Goal: Communication & Community: Answer question/provide support

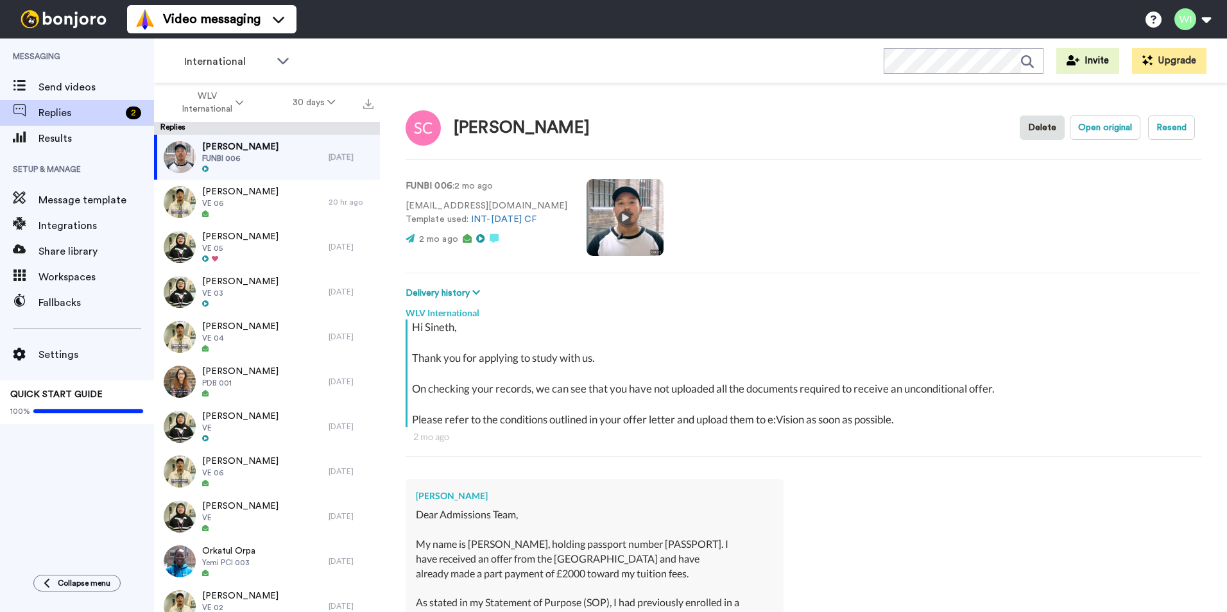
scroll to position [18733, 0]
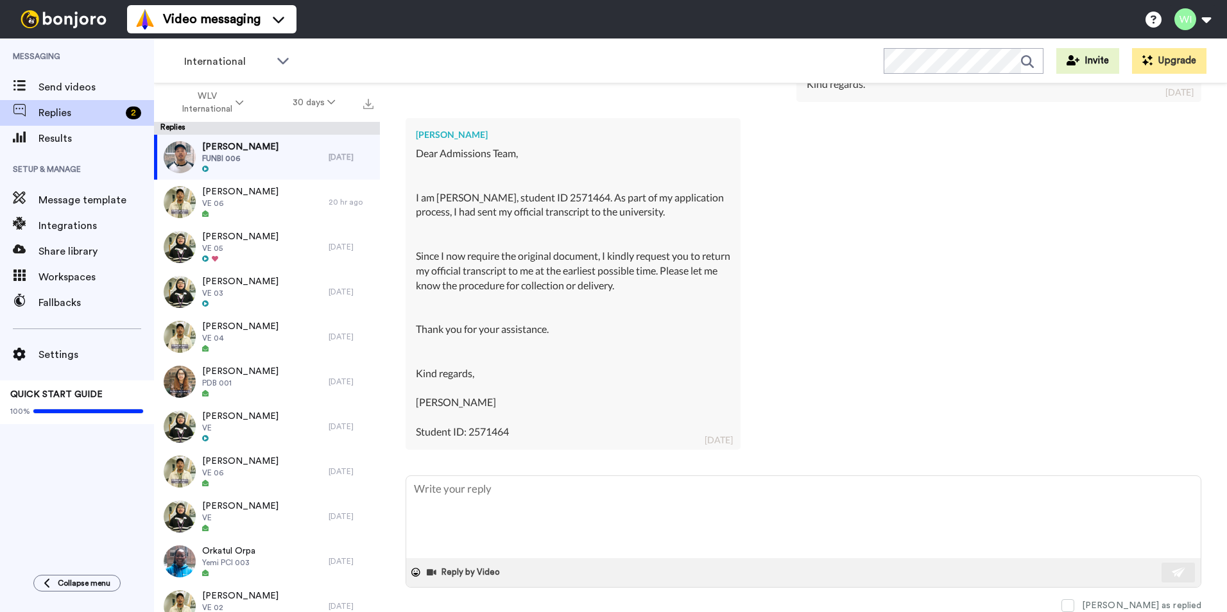
type textarea "x"
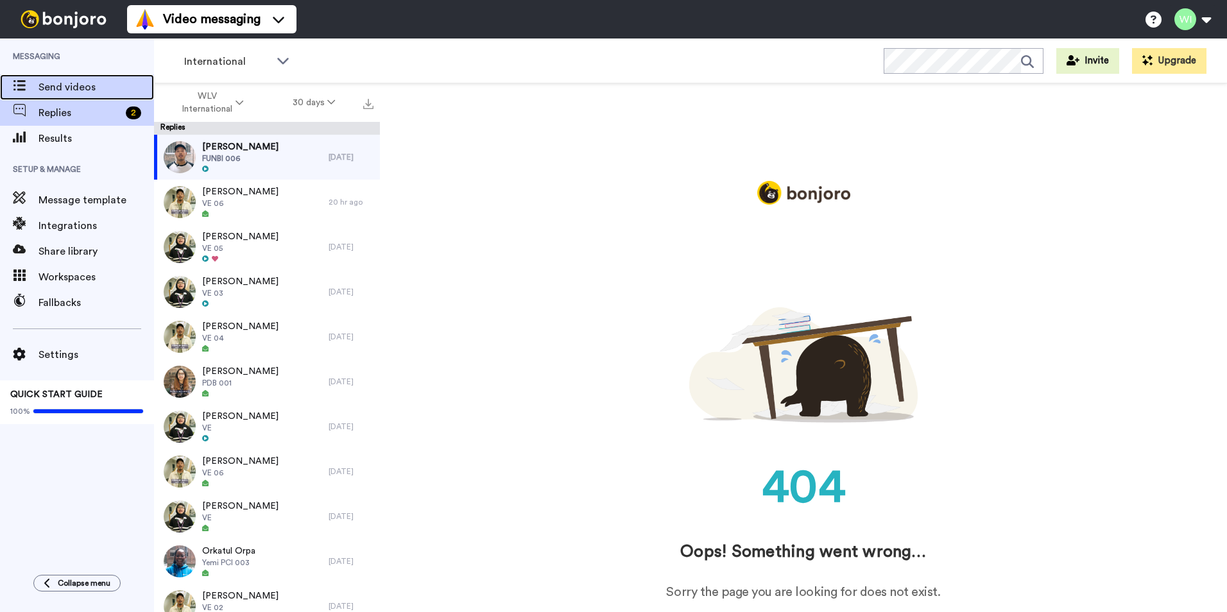
scroll to position [0, 0]
drag, startPoint x: 176, startPoint y: 176, endPoint x: 65, endPoint y: 87, distance: 142.4
click at [65, 87] on span "Send videos" at bounding box center [97, 87] width 116 height 15
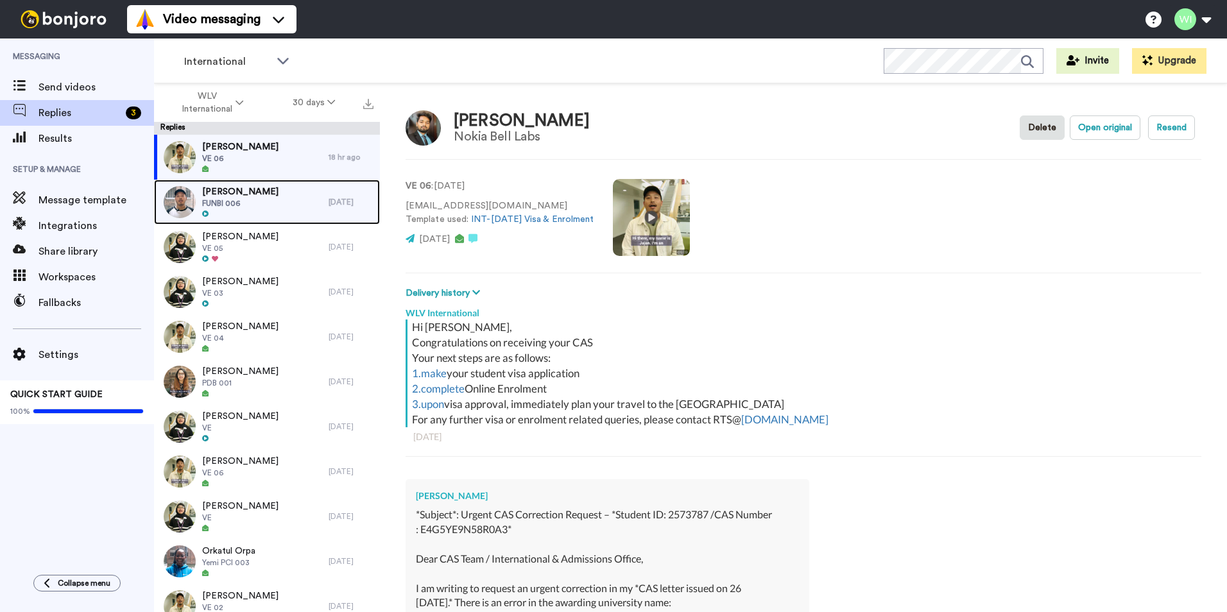
click at [248, 205] on span "FUNBI 006" at bounding box center [240, 203] width 76 height 10
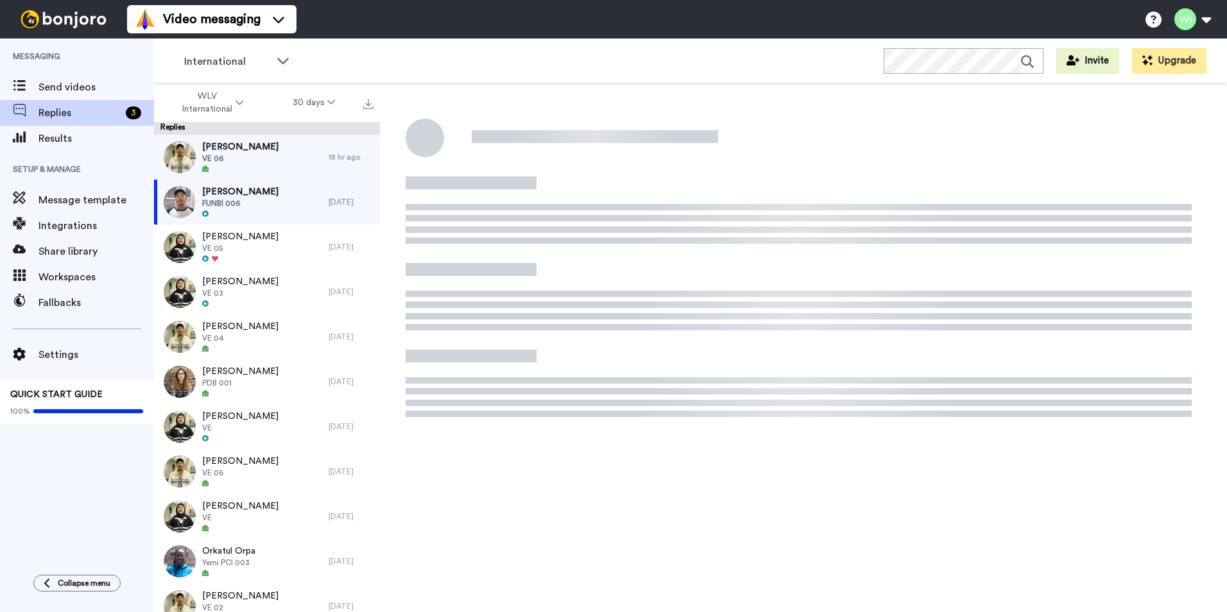
type textarea "x"
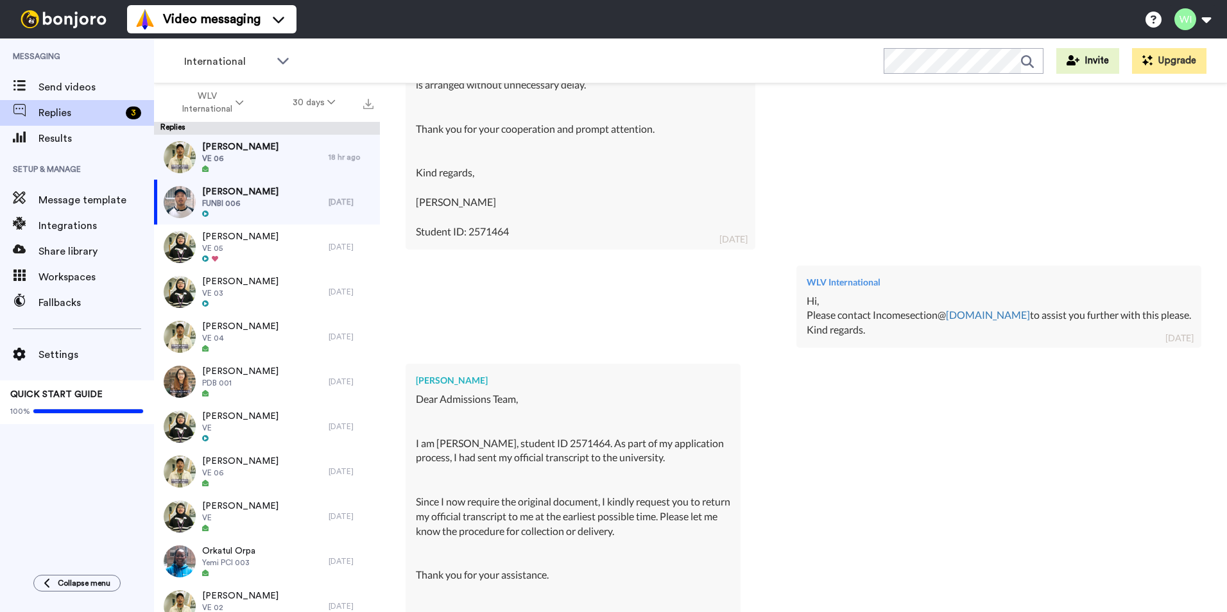
scroll to position [18733, 0]
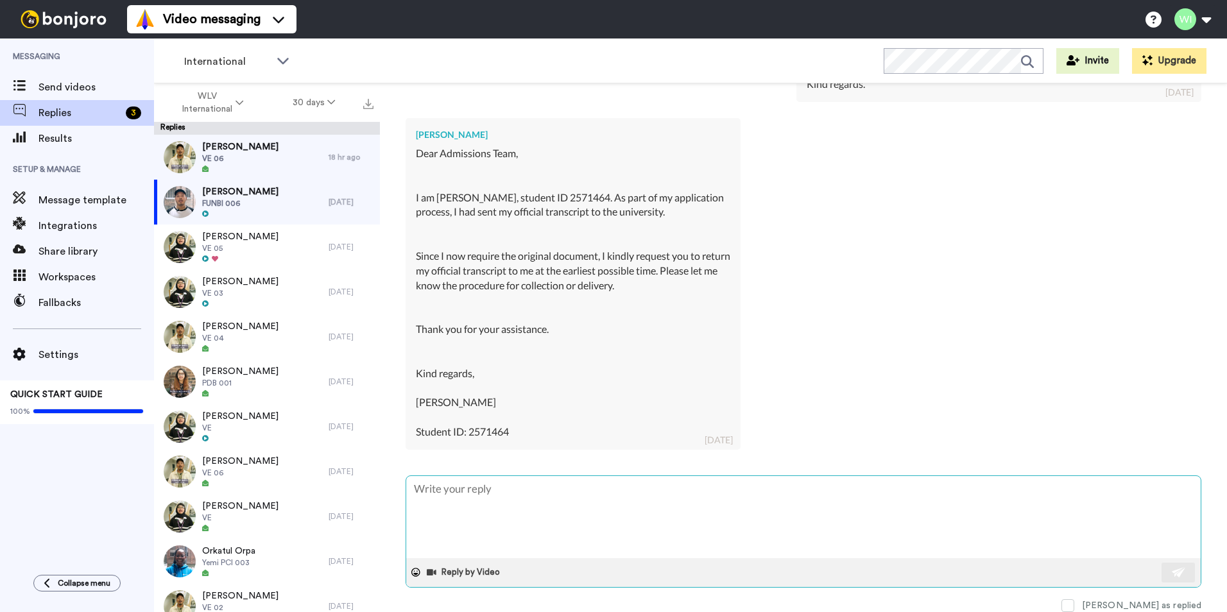
drag, startPoint x: 675, startPoint y: 487, endPoint x: 686, endPoint y: 487, distance: 11.6
click at [680, 487] on textarea at bounding box center [803, 517] width 795 height 82
type textarea "H"
type textarea "x"
type textarea "Hi"
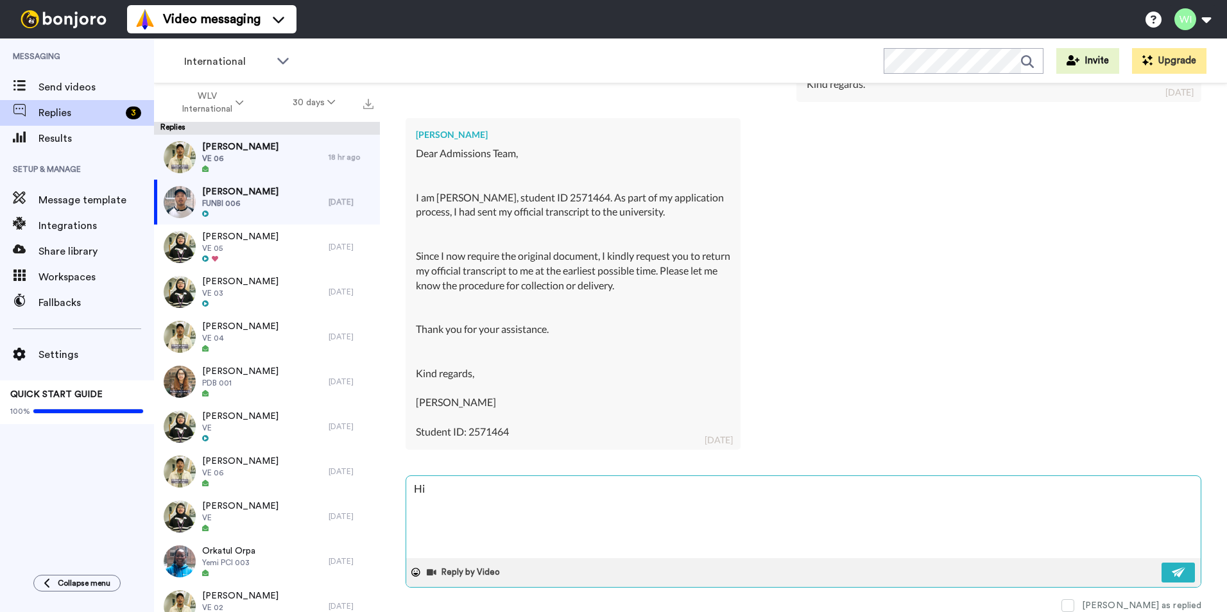
type textarea "x"
type textarea "Hi"
type textarea "x"
type textarea "Hi S"
type textarea "x"
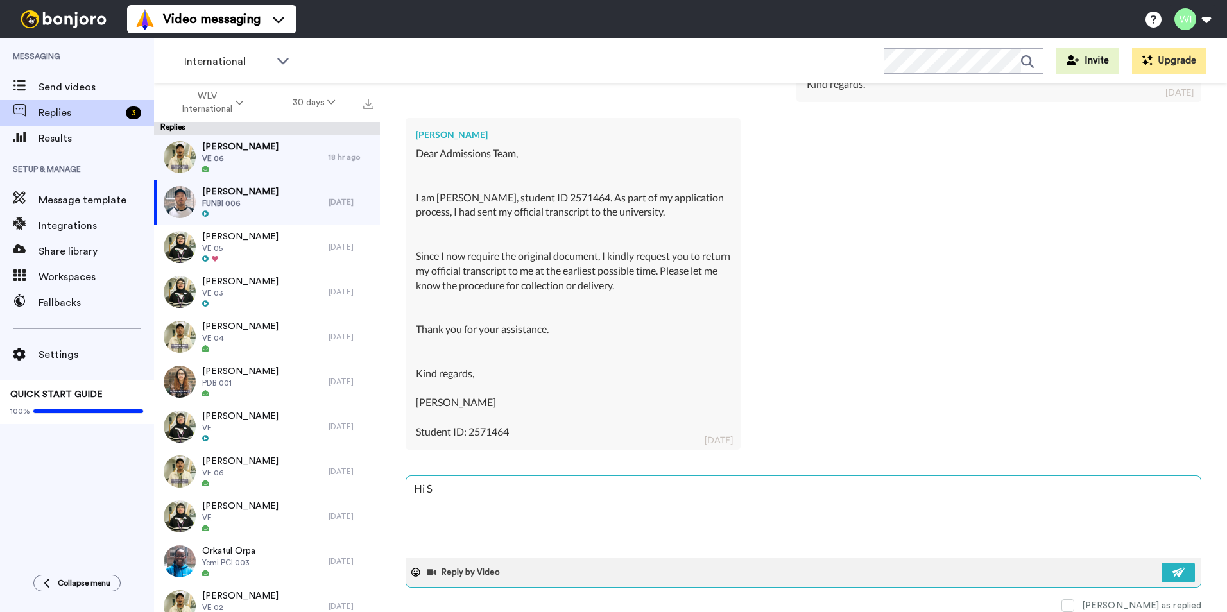
type textarea "Hi [PERSON_NAME]"
type textarea "x"
type textarea "Hi Sin"
type textarea "x"
type textarea "Hi Sine"
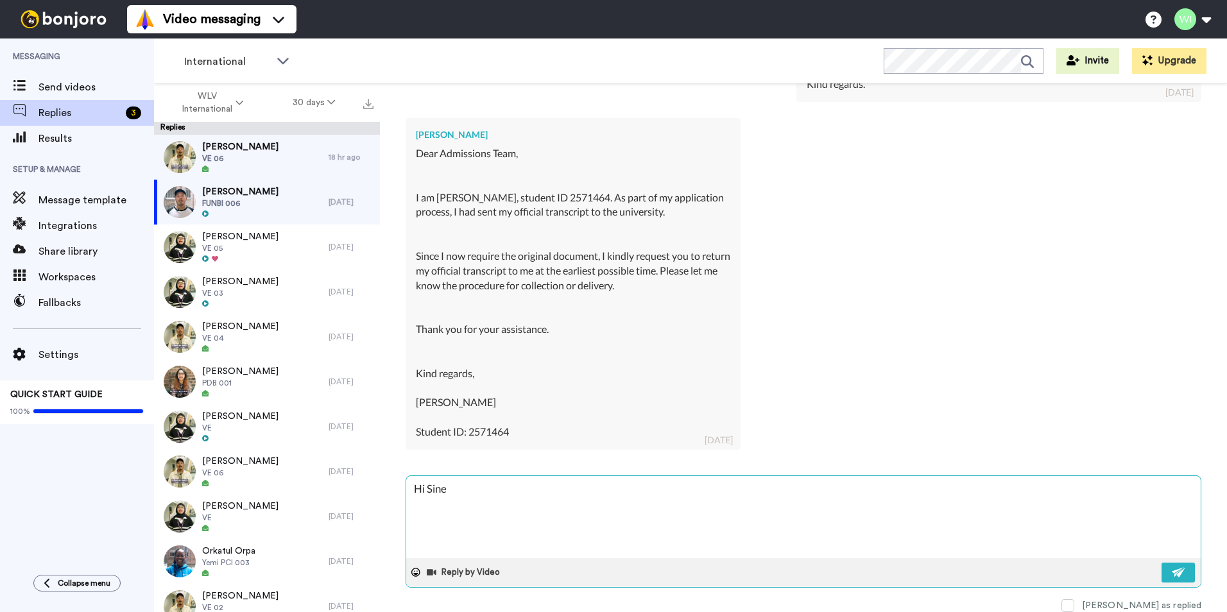
type textarea "x"
type textarea "Hi Sinet"
type textarea "x"
type textarea "Hi Sineth"
type textarea "x"
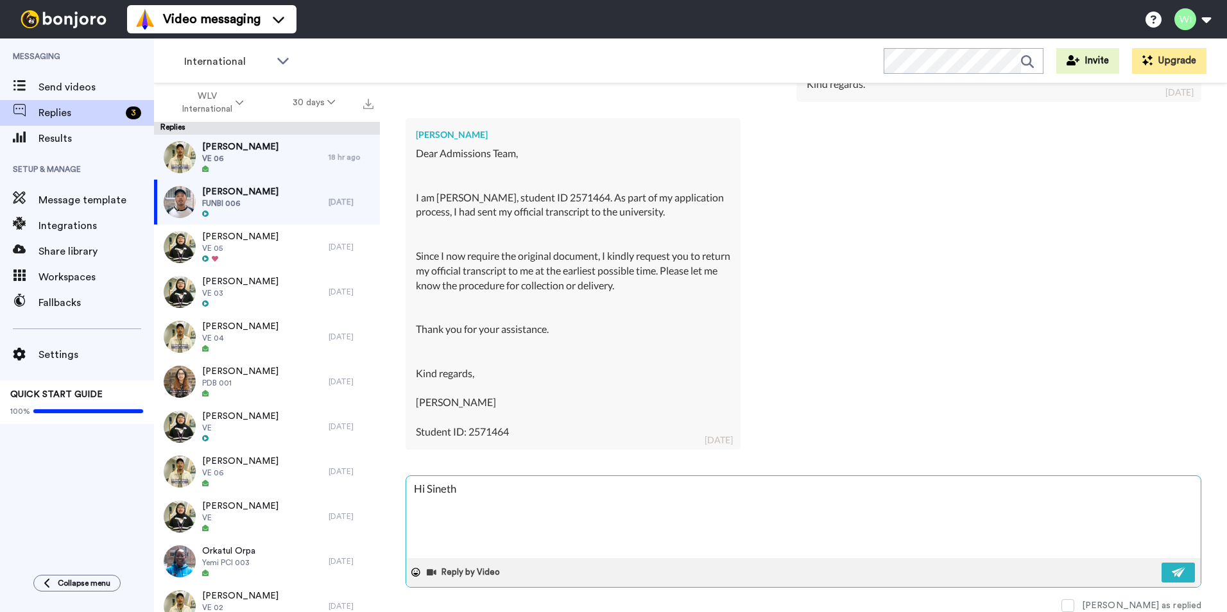
type textarea "Hi Sineth,"
type textarea "x"
type textarea "Hi Sineth,"
type textarea "x"
type textarea "Hi Sineth,"
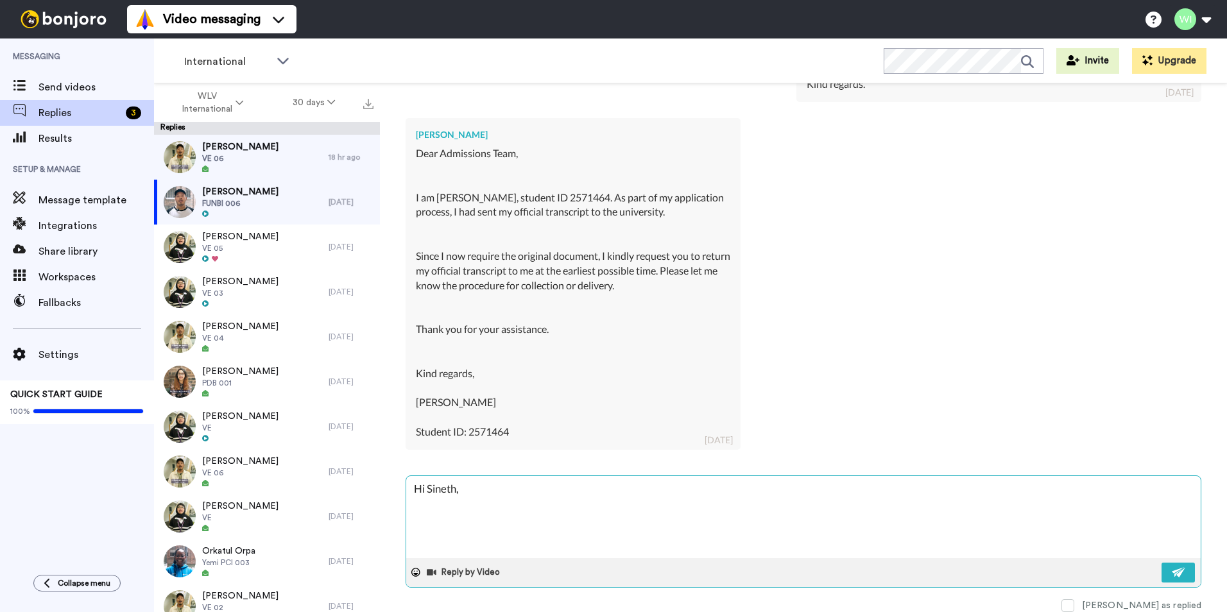
type textarea "x"
type textarea "Hi [PERSON_NAME], W"
type textarea "x"
type textarea "Hi Sineth, We"
type textarea "x"
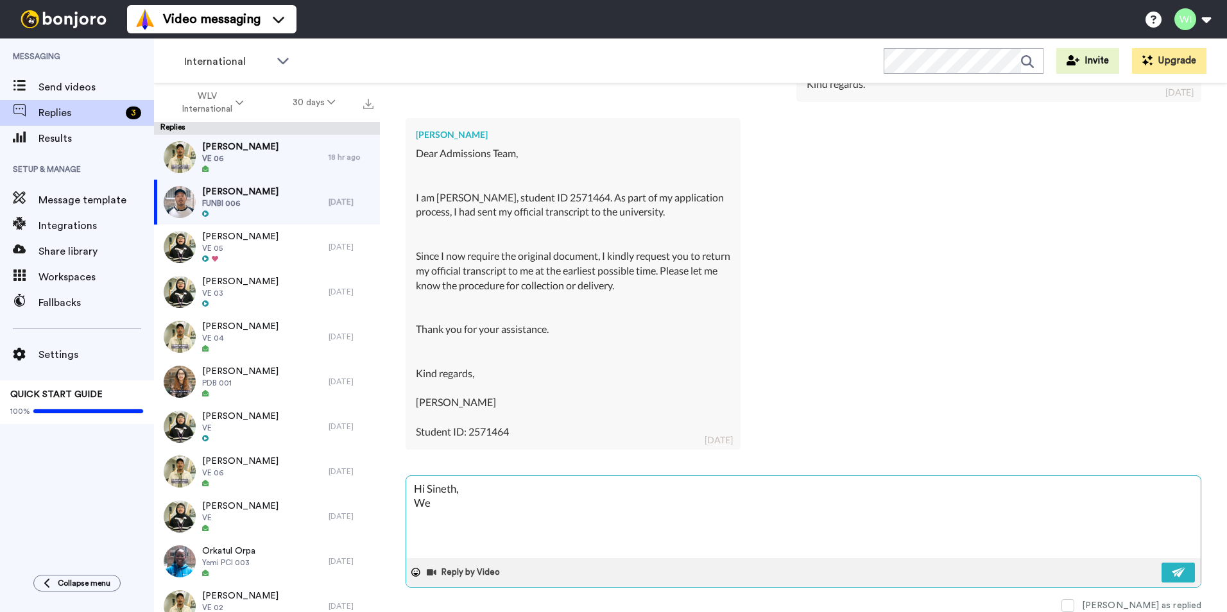
type textarea "Hi Sineth, We"
type textarea "x"
type textarea "Hi Sineth, We h"
type textarea "x"
type textarea "Hi Sineth, We ha"
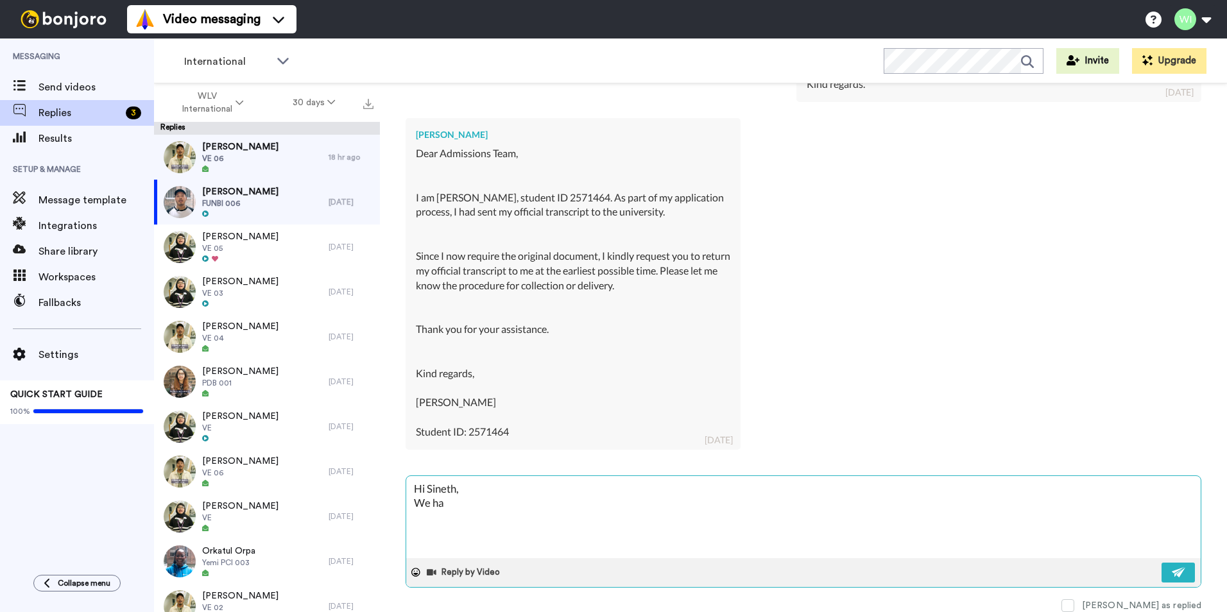
type textarea "x"
type textarea "Hi Sineth, We hav"
type textarea "x"
type textarea "Hi Sineth, We have"
type textarea "x"
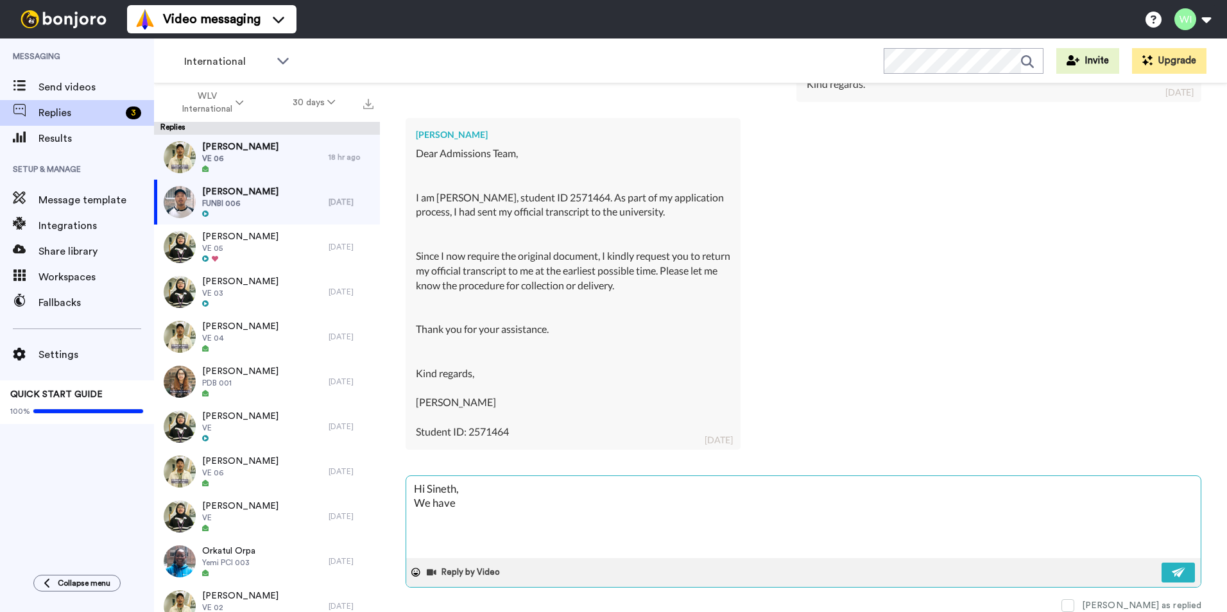
type textarea "Hi Sineth, We have f"
type textarea "x"
type textarea "Hi Sineth, We have fo"
type textarea "x"
type textarea "Hi Sineth, We have fol"
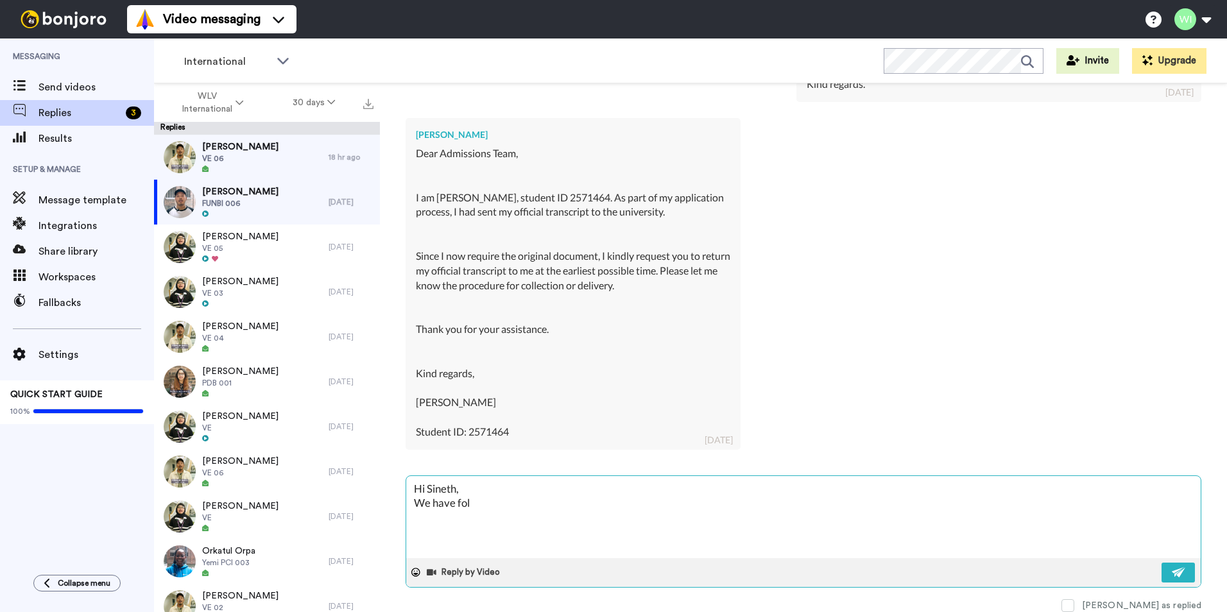
type textarea "x"
type textarea "Hi Sineth, We have foll"
type textarea "x"
type textarea "Hi Sineth, We have follo"
type textarea "x"
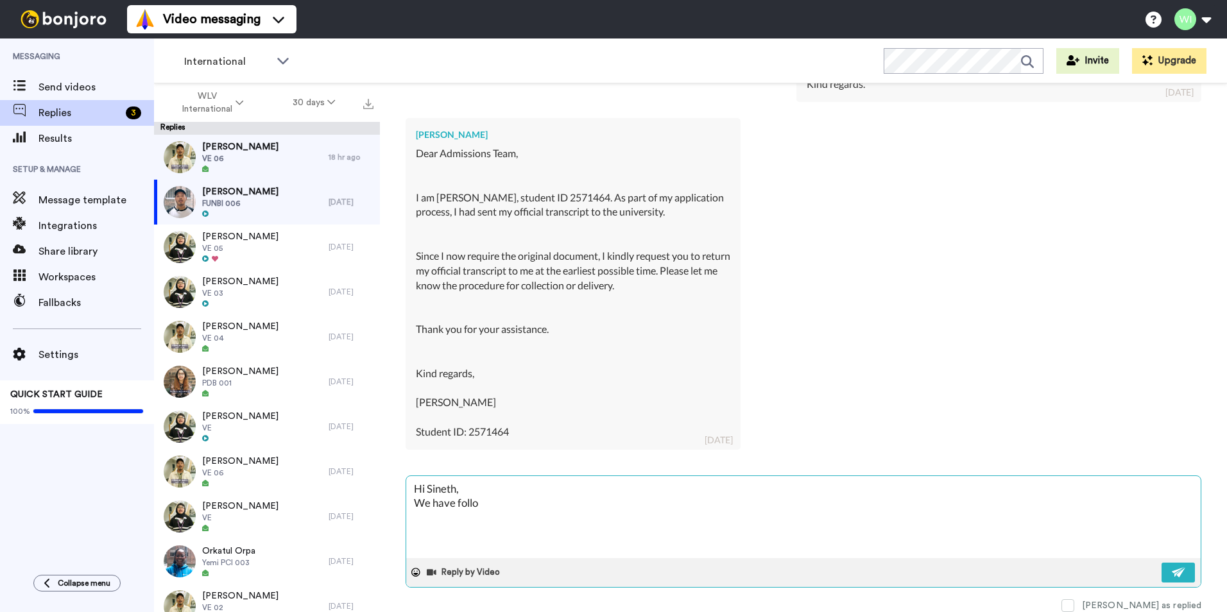
type textarea "Hi Sineth, We have folloe"
type textarea "x"
type textarea "Hi Sineth, We have follo"
type textarea "x"
type textarea "Hi [PERSON_NAME], We have follow"
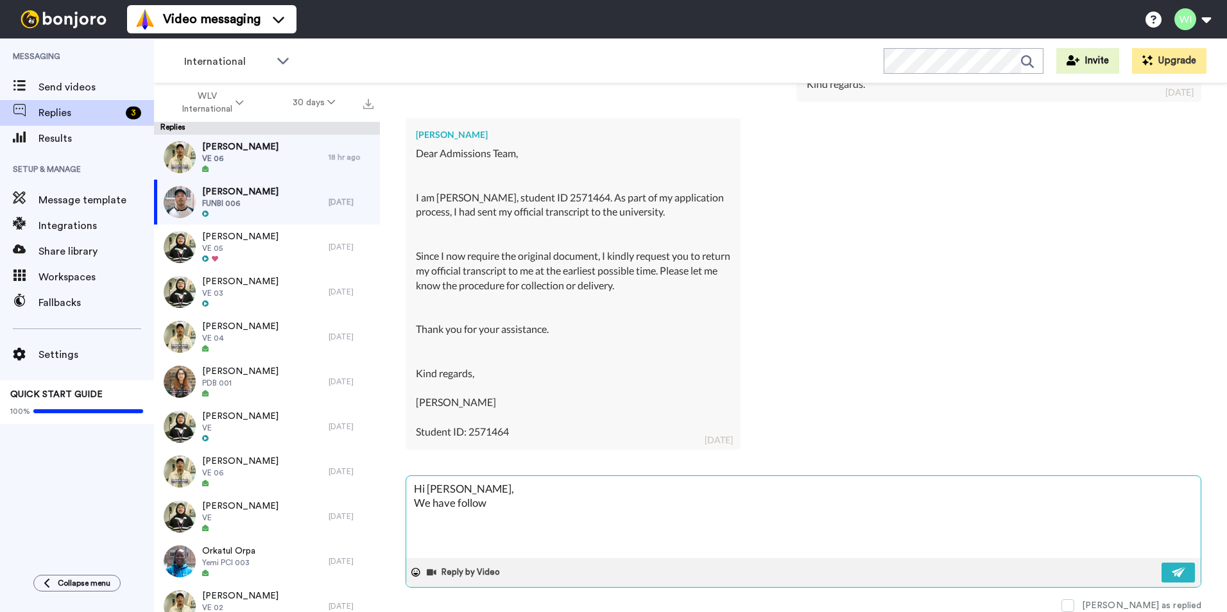
type textarea "x"
type textarea "Hi [PERSON_NAME], We have followe"
type textarea "x"
type textarea "Hi Sineth, We have followed"
type textarea "x"
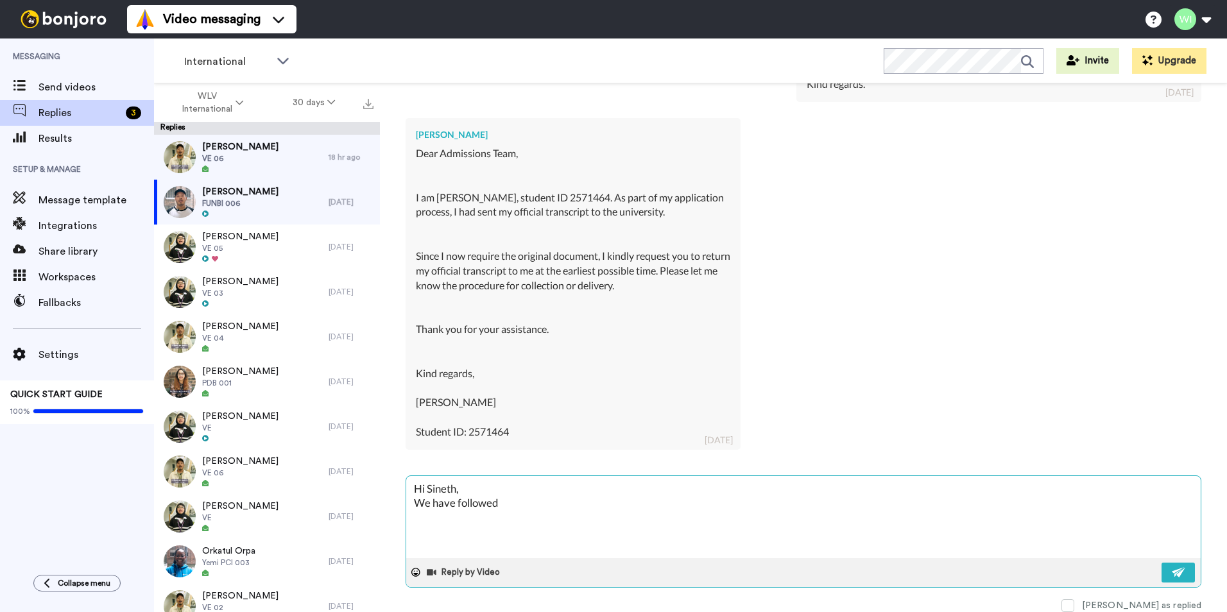
type textarea "Hi Sineth, We have followed"
type textarea "x"
type textarea "Hi Sineth, We have followed u"
type textarea "x"
type textarea "Hi [PERSON_NAME], We have followed up"
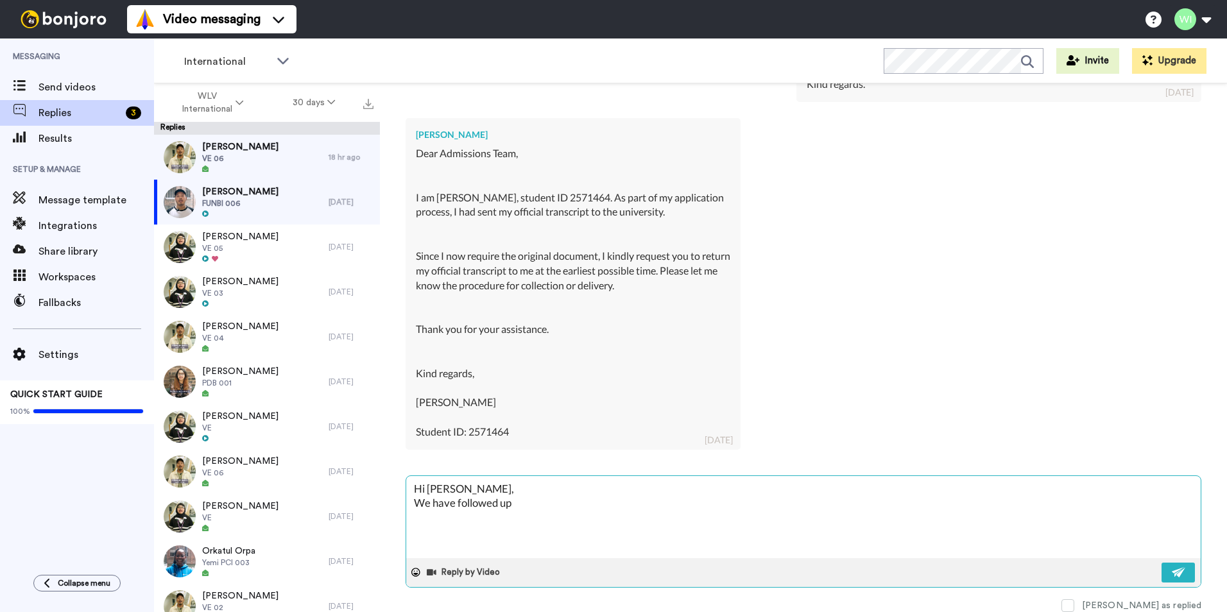
type textarea "x"
type textarea "Hi [PERSON_NAME], We have followed up"
type textarea "x"
type textarea "Hi Sineth, We have followed up w"
type textarea "x"
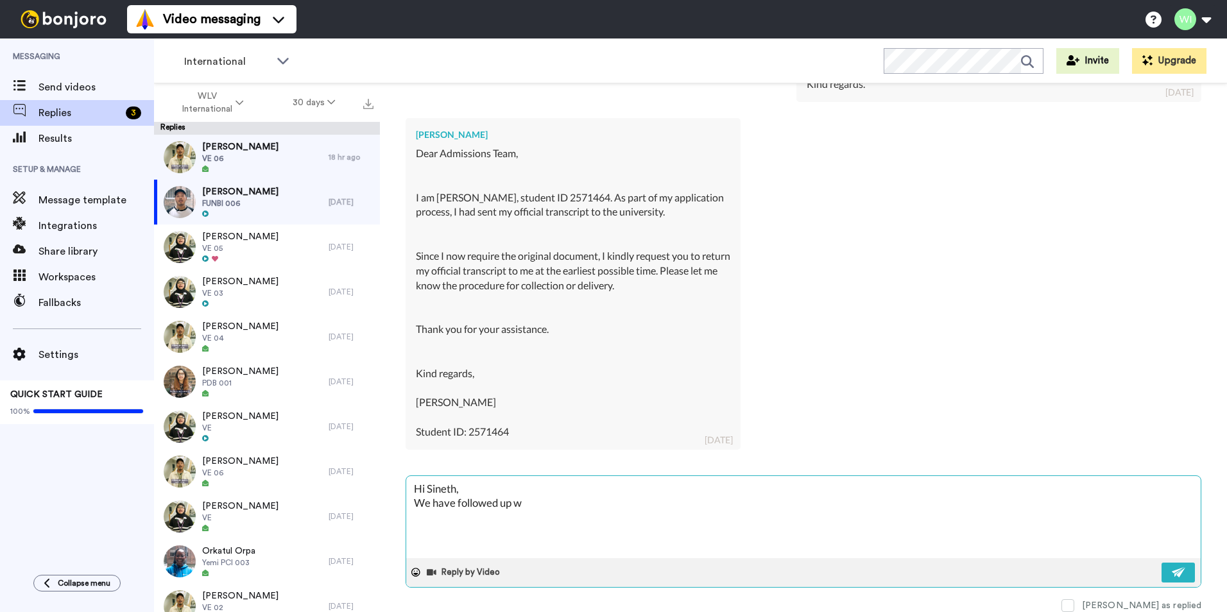
type textarea "Hi [PERSON_NAME], We have followed up wi"
type textarea "x"
type textarea "Hi [PERSON_NAME], We have followed up wit"
type textarea "x"
type textarea "Hi [PERSON_NAME], We have followed up with"
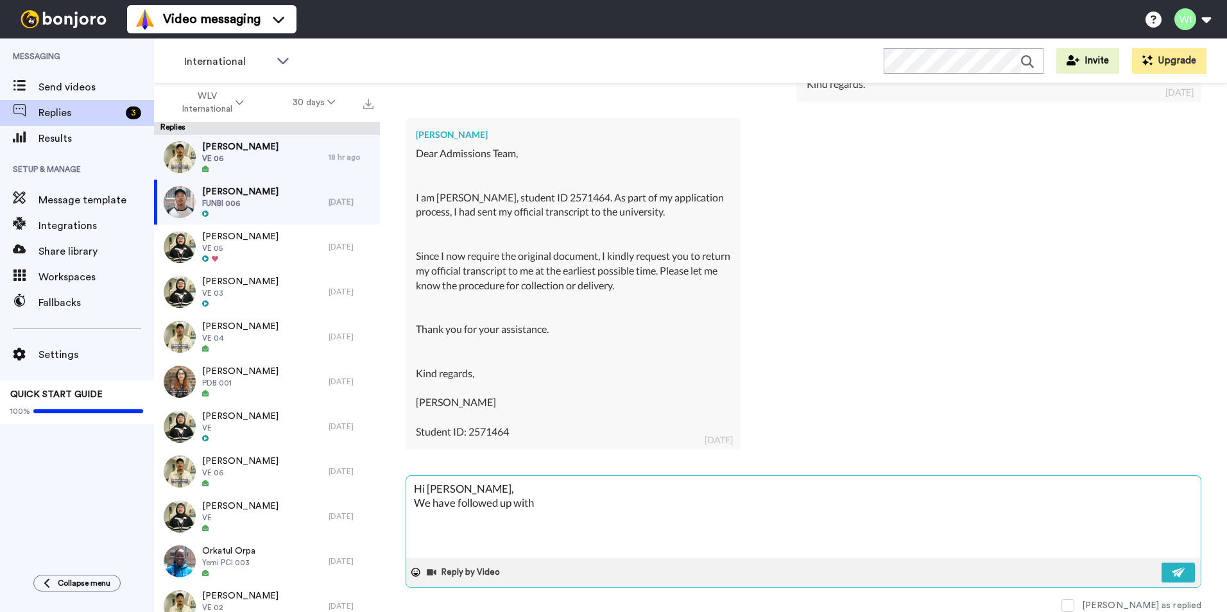
type textarea "x"
type textarea "Hi [PERSON_NAME], We have followed up with"
type textarea "x"
type textarea "Hi [PERSON_NAME], We have followed up with t"
type textarea "x"
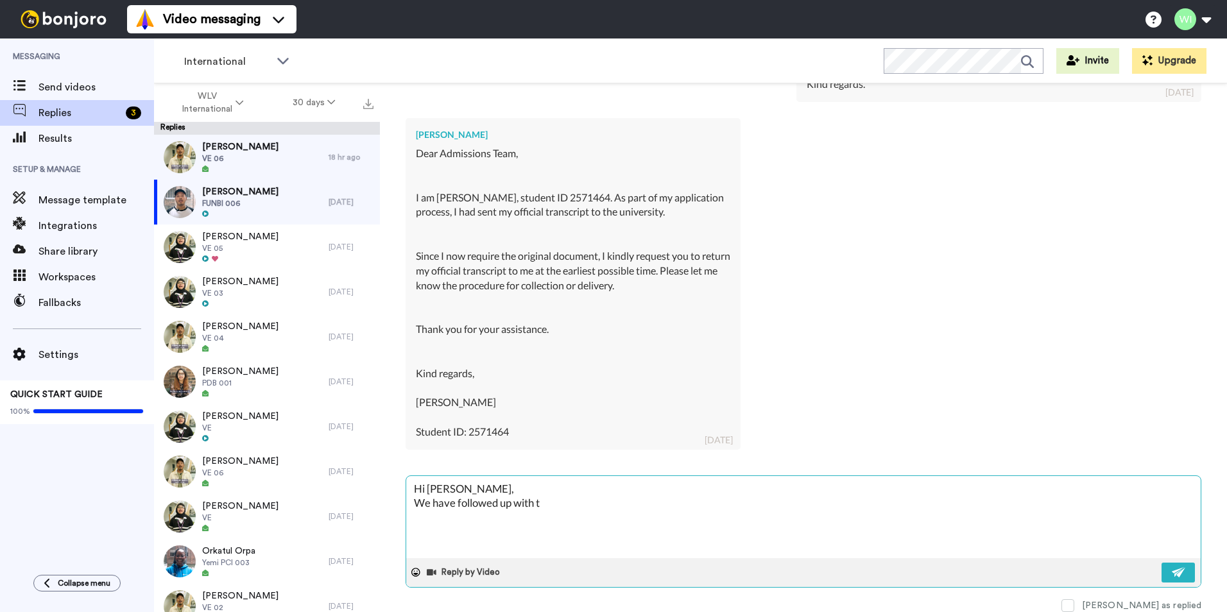
type textarea "Hi Sineth, We have followed up with th"
type textarea "x"
type textarea "Hi [PERSON_NAME], We have followed up with the"
type textarea "x"
type textarea "Hi [PERSON_NAME], We have followed up with the"
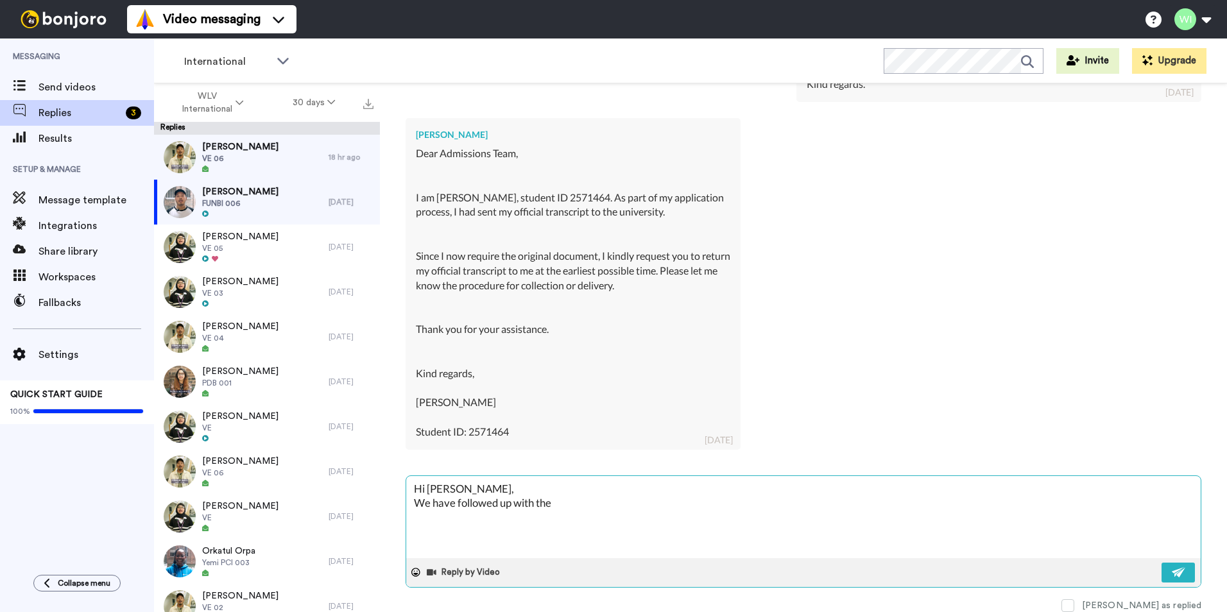
type textarea "x"
type textarea "Hi [PERSON_NAME], We have followed up with the r"
type textarea "x"
type textarea "Hi [PERSON_NAME], We have followed up with the re"
type textarea "x"
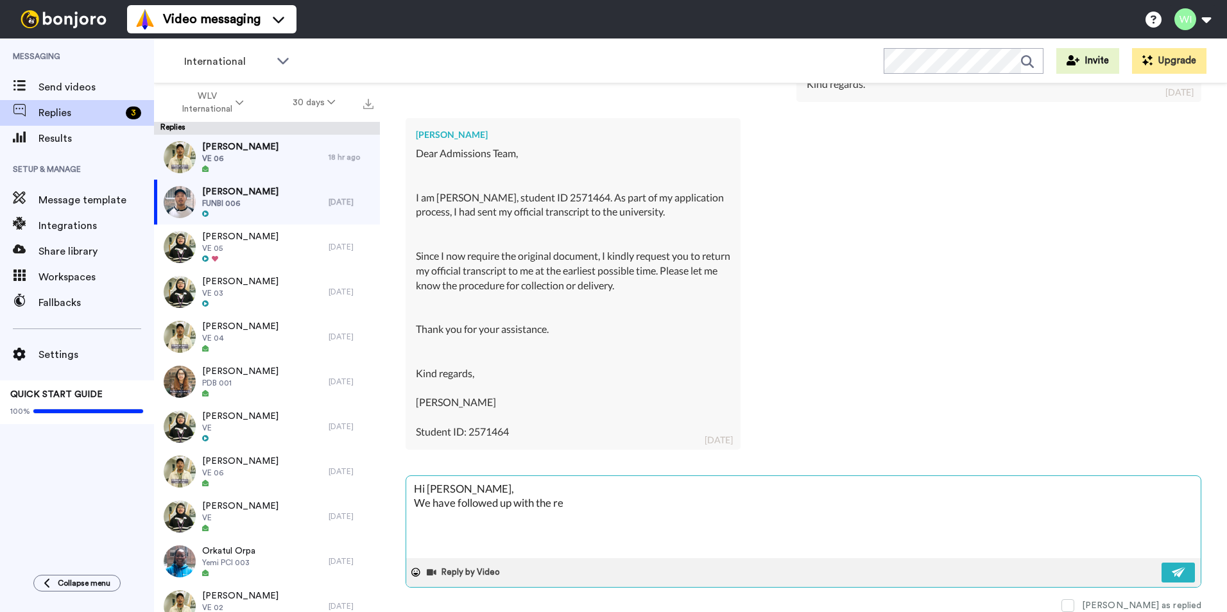
type textarea "Hi [PERSON_NAME], We have followed up with the rel"
type textarea "x"
type textarea "Hi [PERSON_NAME], We have followed up with the rele"
type textarea "x"
type textarea "Hi [PERSON_NAME], We have followed up with the relev"
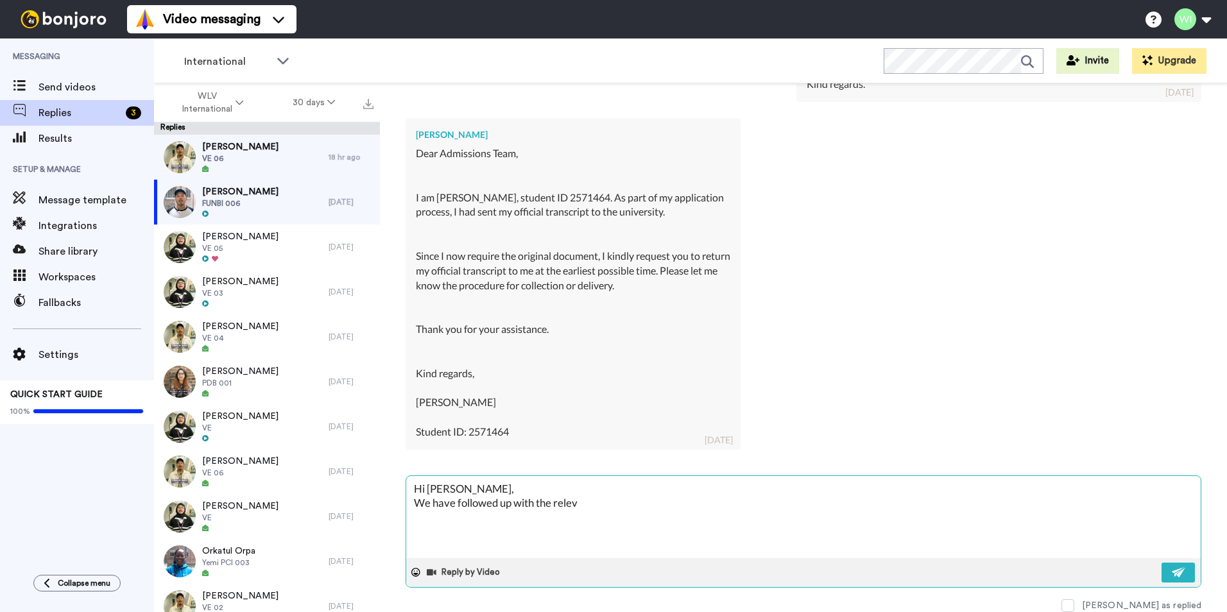
type textarea "x"
type textarea "Hi [PERSON_NAME], We have followed up with the releva"
type textarea "x"
type textarea "Hi [PERSON_NAME], We have followed up with the relevan"
type textarea "x"
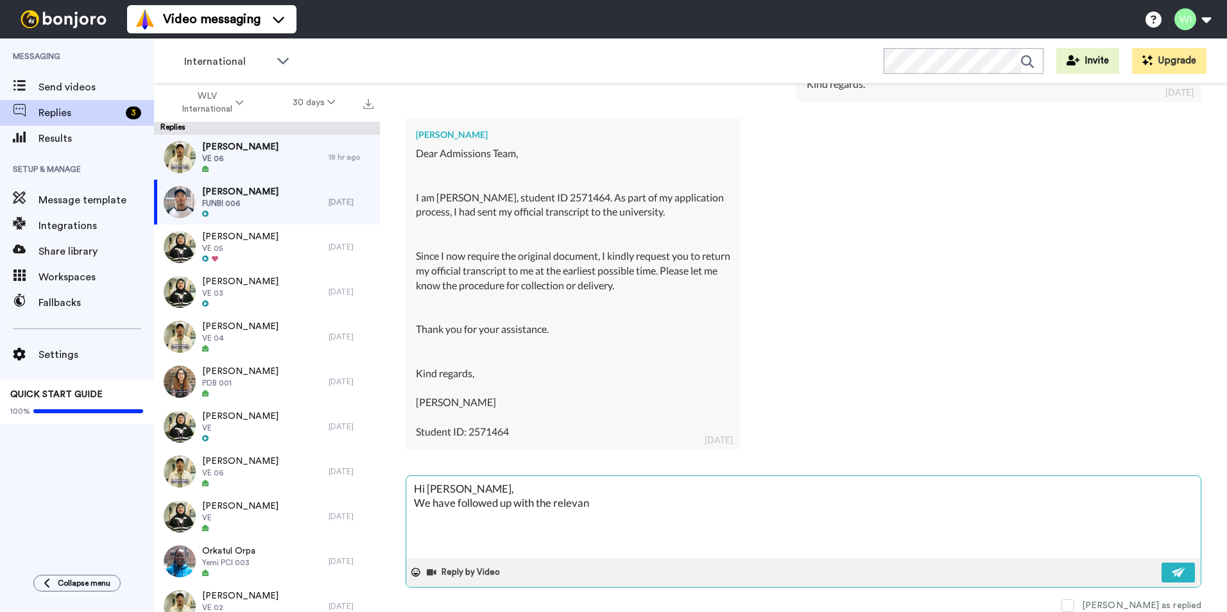
type textarea "Hi Sineth, We have followed up with the relevant"
type textarea "x"
type textarea "Hi Sineth, We have followed up with the relevant"
type textarea "x"
type textarea "Hi [PERSON_NAME], We have followed up with the relevant t"
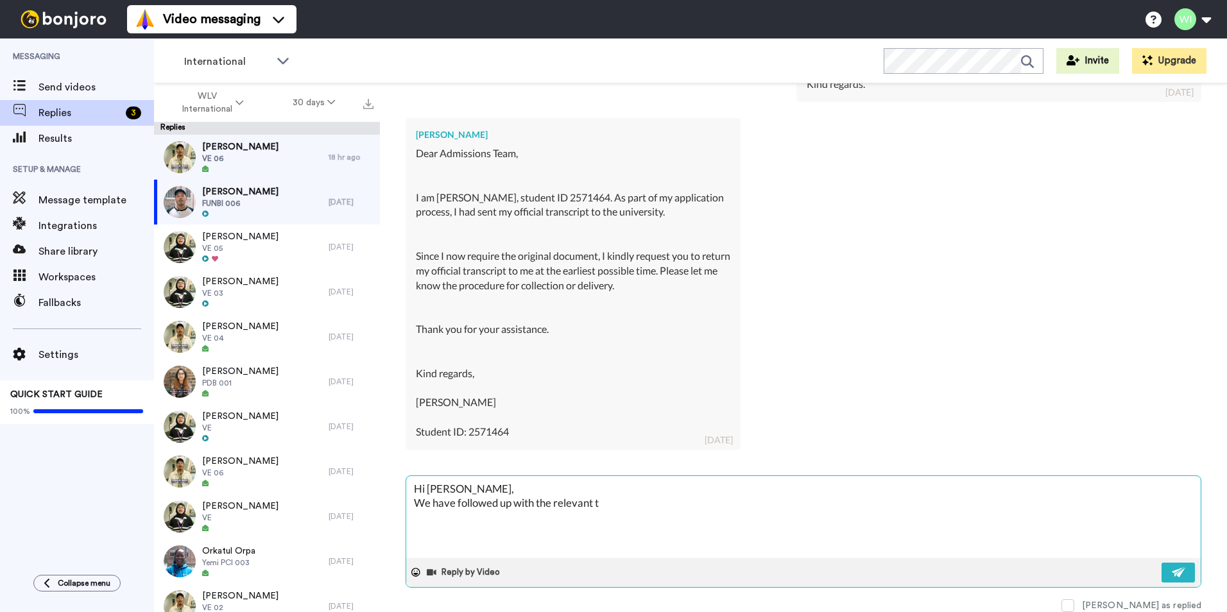
type textarea "x"
type textarea "Hi [PERSON_NAME], We have followed up with the relevant te"
type textarea "x"
type textarea "Hi [PERSON_NAME], We have followed up with the relevant tea"
type textarea "x"
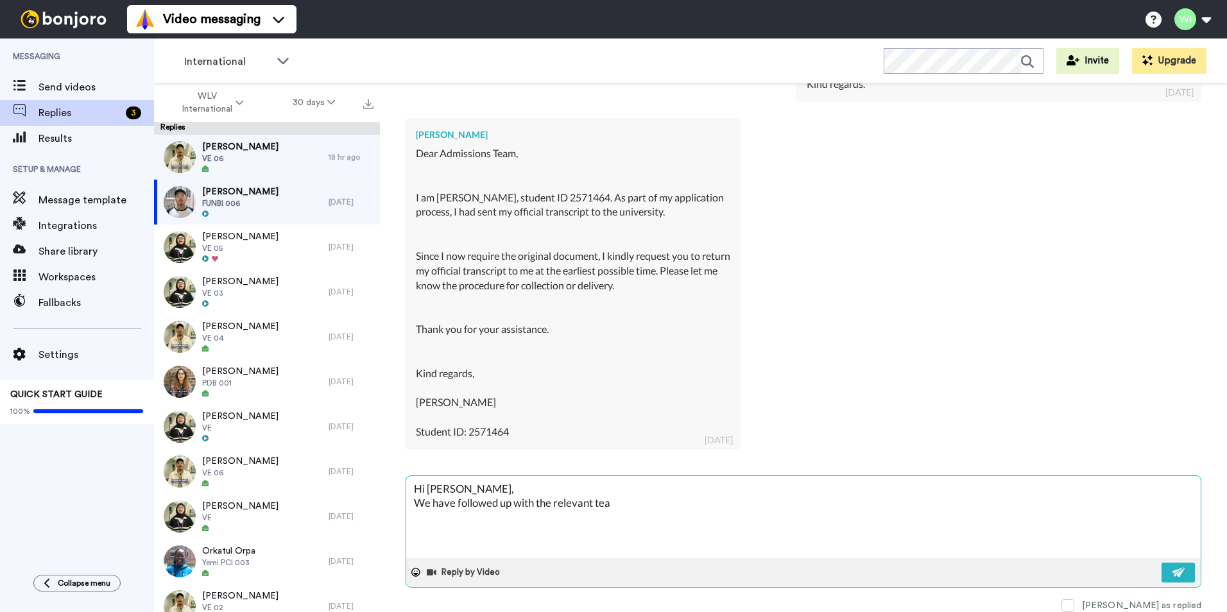
type textarea "Hi [PERSON_NAME], We have followed up with the relevant team"
type textarea "x"
type textarea "Hi [PERSON_NAME], We have followed up with the relevant team"
type textarea "x"
type textarea "Hi [PERSON_NAME], We have followed up with the relevant team an"
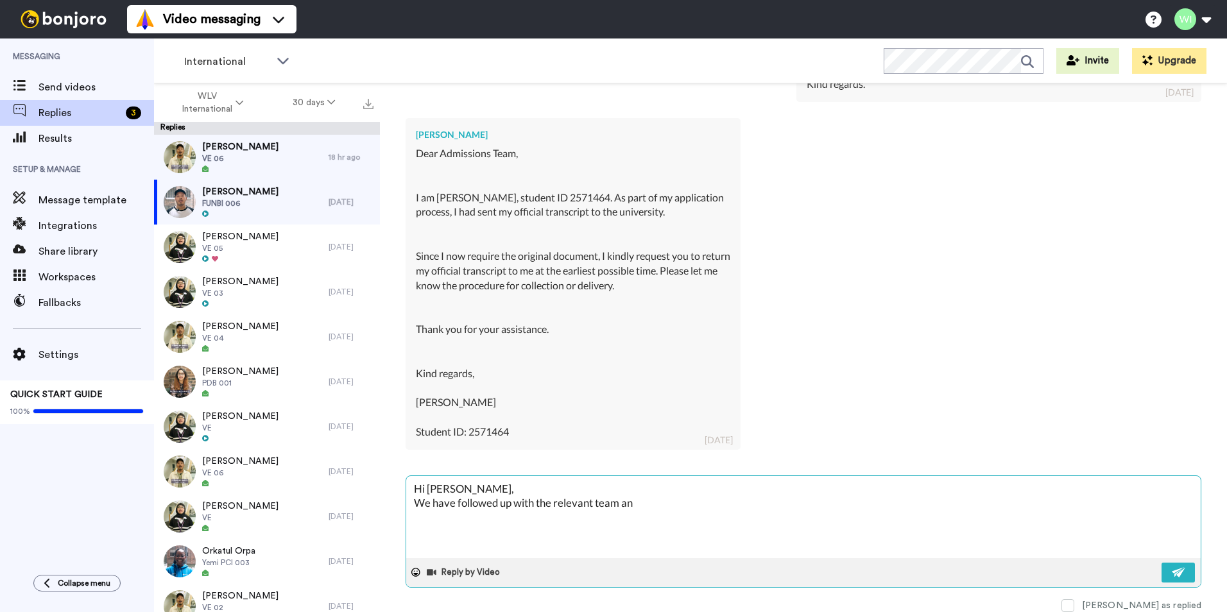
type textarea "x"
type textarea "Hi [PERSON_NAME], We have followed up with the relevant team and"
type textarea "x"
type textarea "Hi [PERSON_NAME], We have followed up with the relevant team and"
type textarea "x"
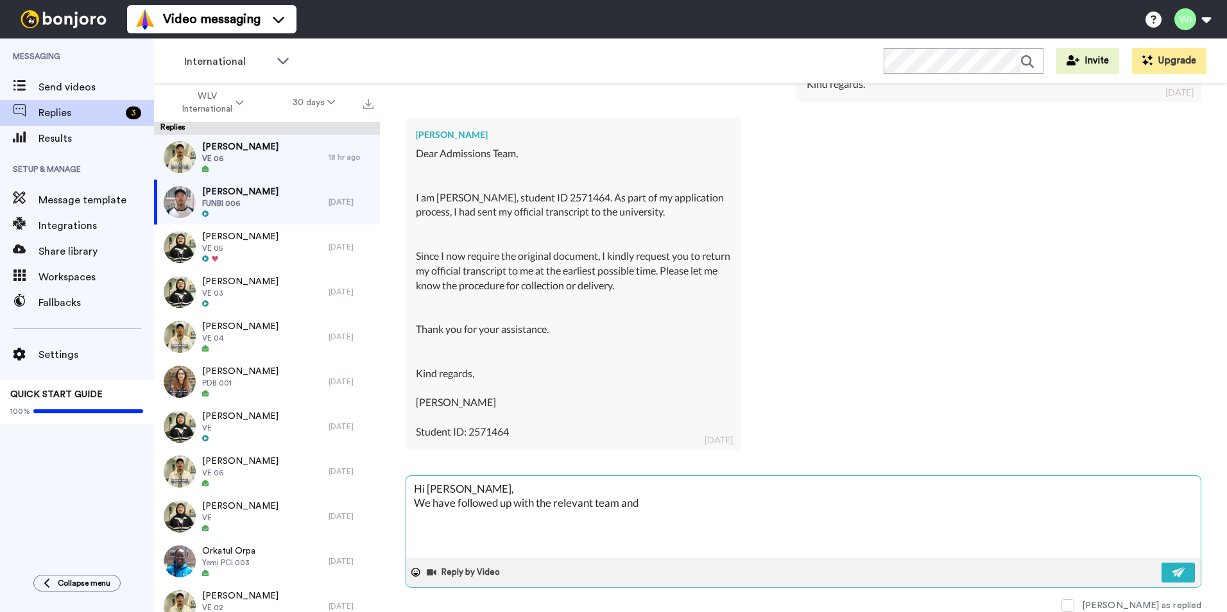
type textarea "Hi [PERSON_NAME], We have followed up with the relevant team and t"
type textarea "x"
type textarea "Hi [PERSON_NAME], We have followed up with the relevant team and th"
type textarea "x"
type textarea "Hi [PERSON_NAME], We have followed up with the relevant team and they"
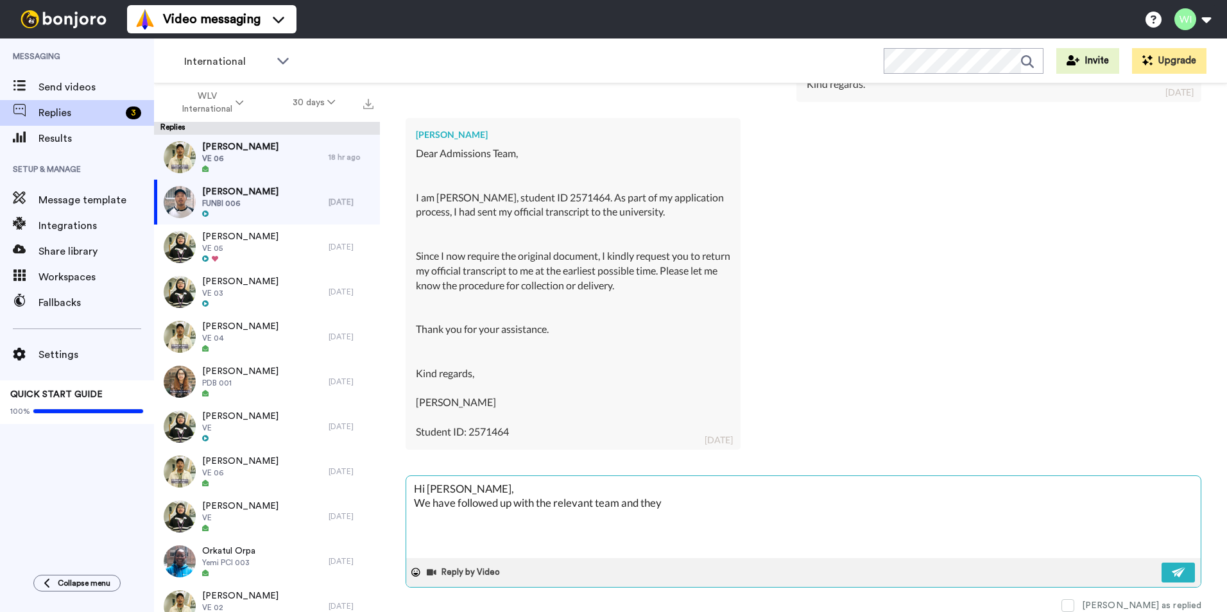
type textarea "x"
type textarea "Hi [PERSON_NAME], We have followed up with the relevant team and they"
type textarea "x"
type textarea "Hi [PERSON_NAME], We have followed up with the relevant team and they s"
type textarea "x"
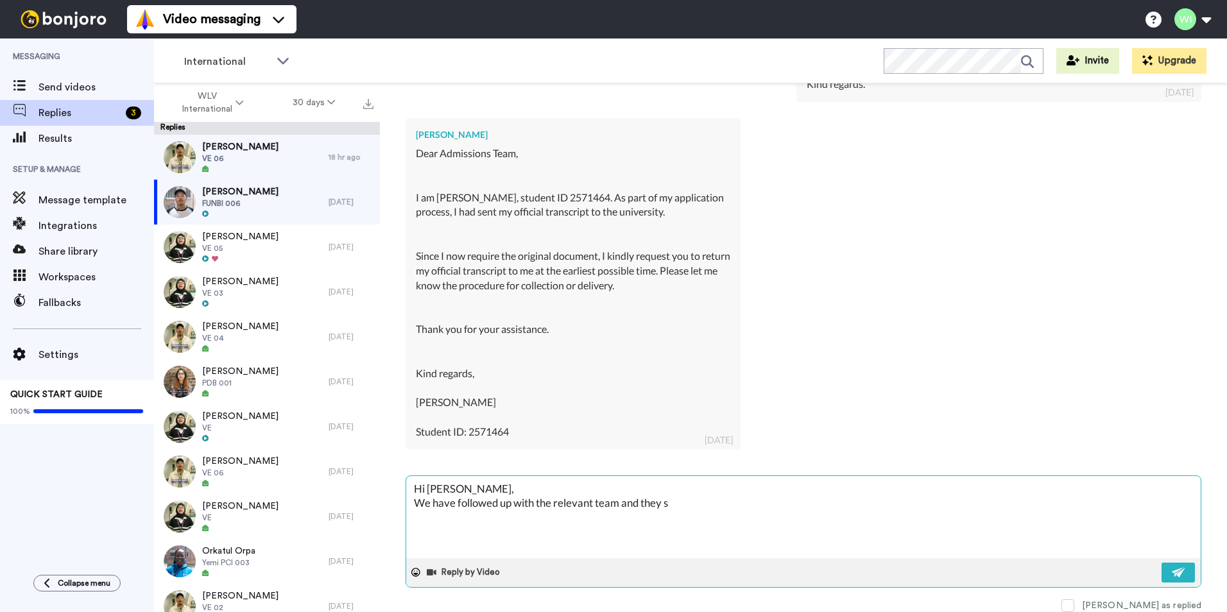
type textarea "Hi [PERSON_NAME], We have followed up with the relevant team and they sh"
type textarea "x"
type textarea "Hi [PERSON_NAME], We have followed up with the relevant team and they sho"
type textarea "x"
type textarea "Hi [PERSON_NAME], We have followed up with the relevant team and they shou"
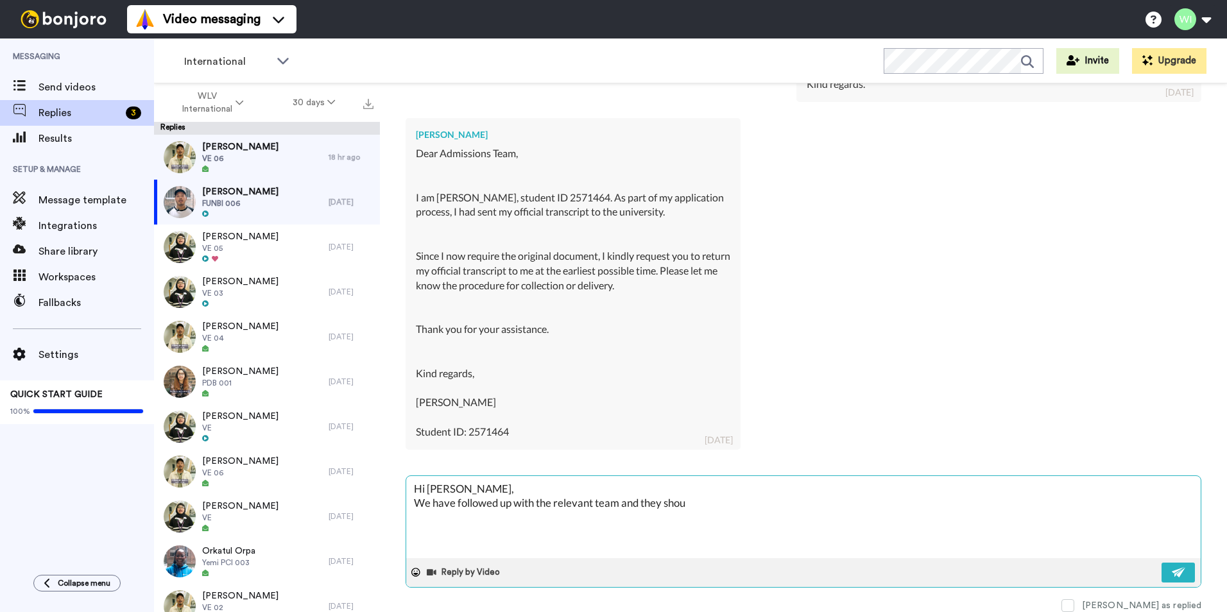
type textarea "x"
type textarea "Hi [PERSON_NAME], We have followed up with the relevant team and they shoul"
type textarea "x"
type textarea "Hi [PERSON_NAME], We have followed up with the relevant team and they should"
type textarea "x"
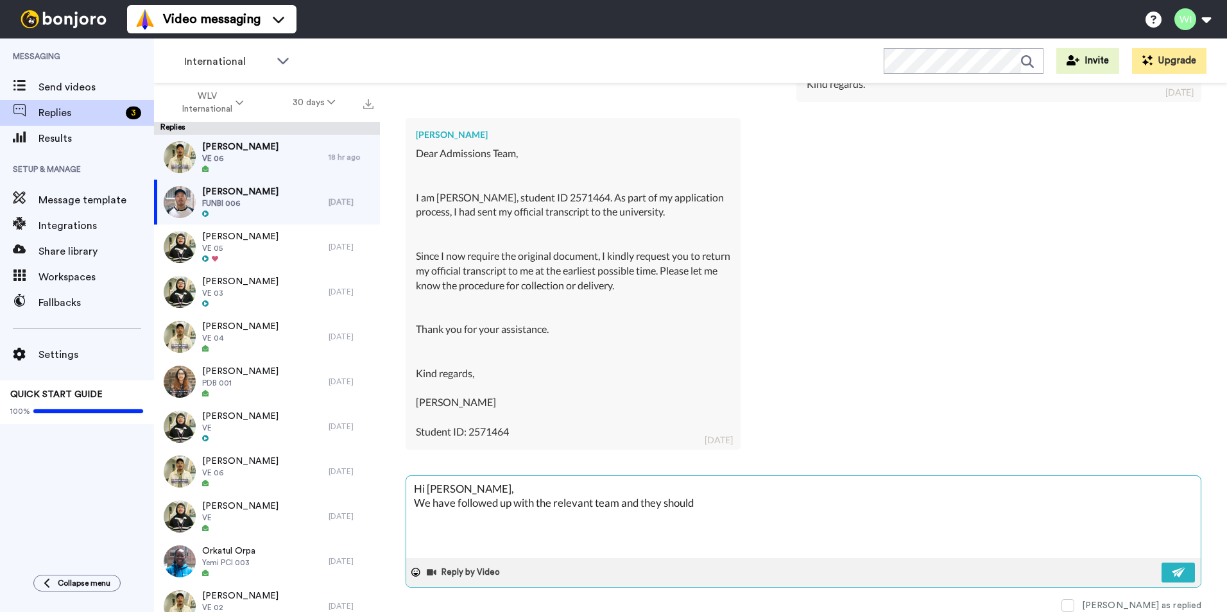
type textarea "Hi [PERSON_NAME], We have followed up with the relevant team and they should c"
type textarea "x"
type textarea "Hi [PERSON_NAME], We have followed up with the relevant team and they should co"
type textarea "x"
type textarea "Hi [PERSON_NAME], We have followed up with the relevant team and they should com"
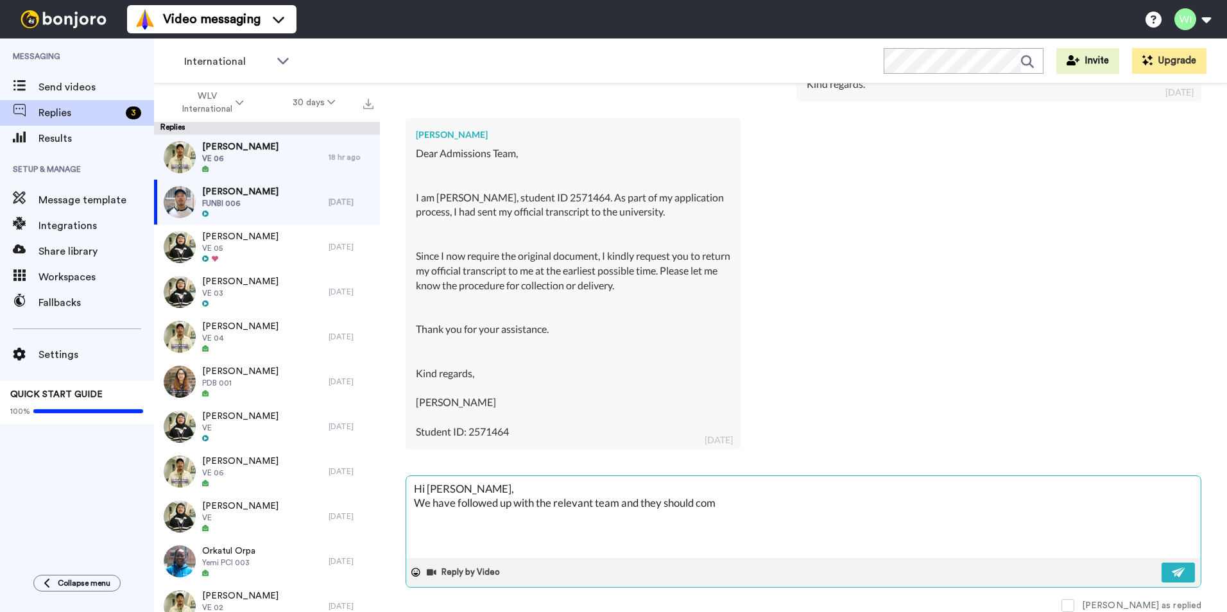
type textarea "x"
type textarea "Hi [PERSON_NAME], We have followed up with the relevant team and they should co…"
type textarea "x"
type textarea "Hi [PERSON_NAME], We have followed up with the relevant team and they should co…"
type textarea "x"
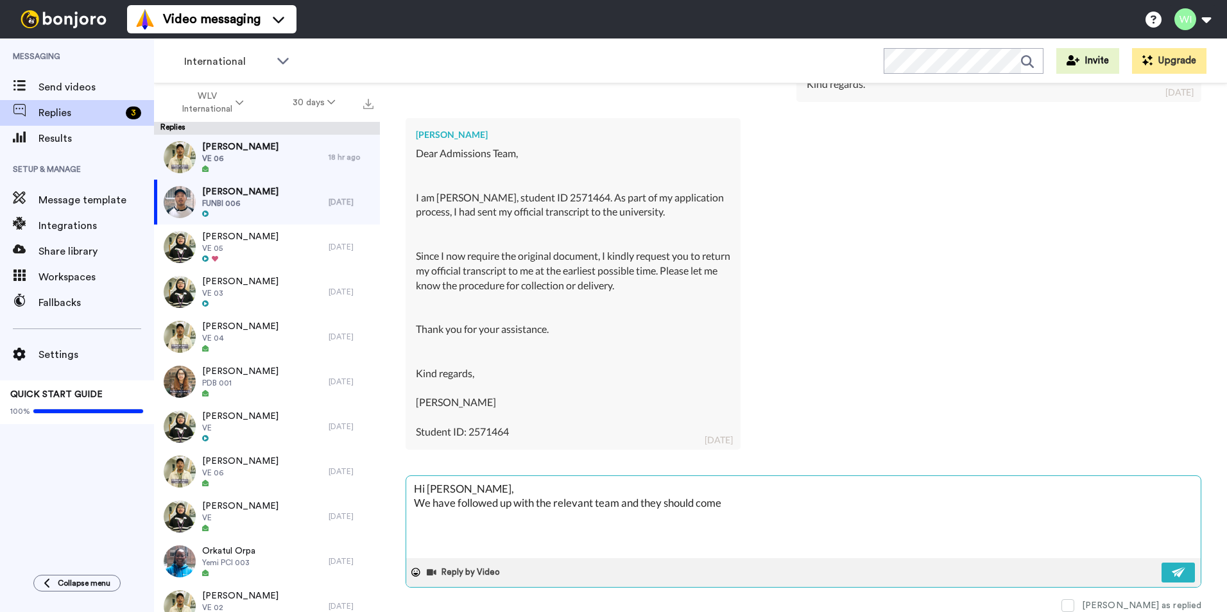
type textarea "Hi [PERSON_NAME], We have followed up with the relevant team and they should co…"
type textarea "x"
type textarea "Hi [PERSON_NAME], We have followed up with the relevant team and they should co…"
type textarea "x"
type textarea "Hi [PERSON_NAME], We have followed up with the relevant team and they should co…"
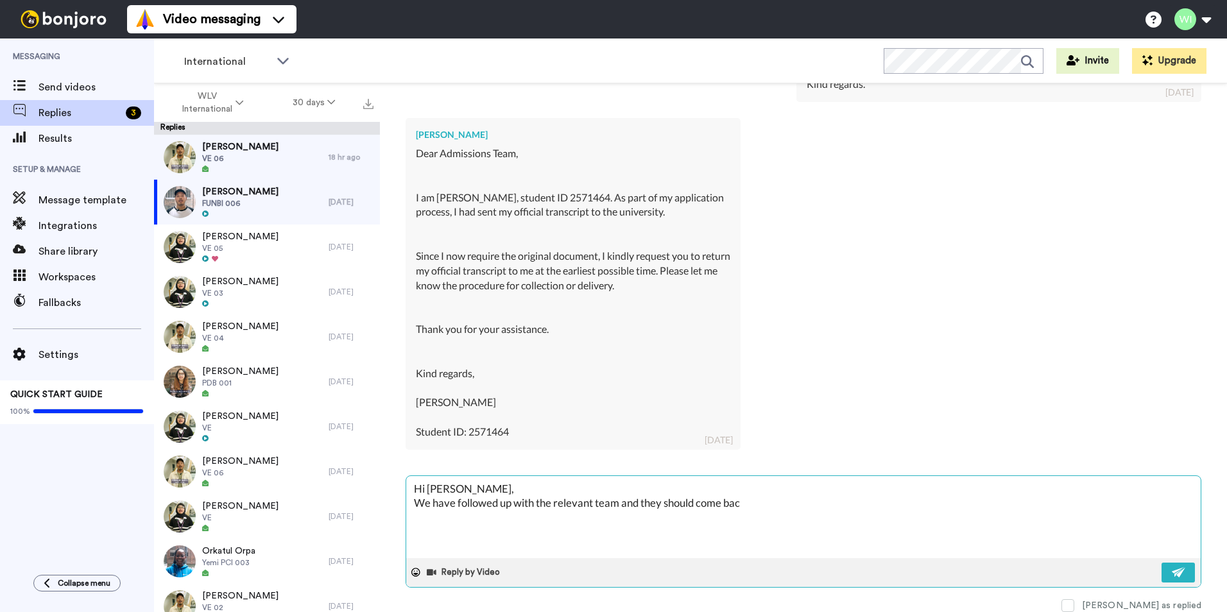
type textarea "x"
type textarea "Hi [PERSON_NAME], We have followed up with the relevant team and they should co…"
type textarea "x"
type textarea "Hi [PERSON_NAME], We have followed up with the relevant team and they should co…"
type textarea "x"
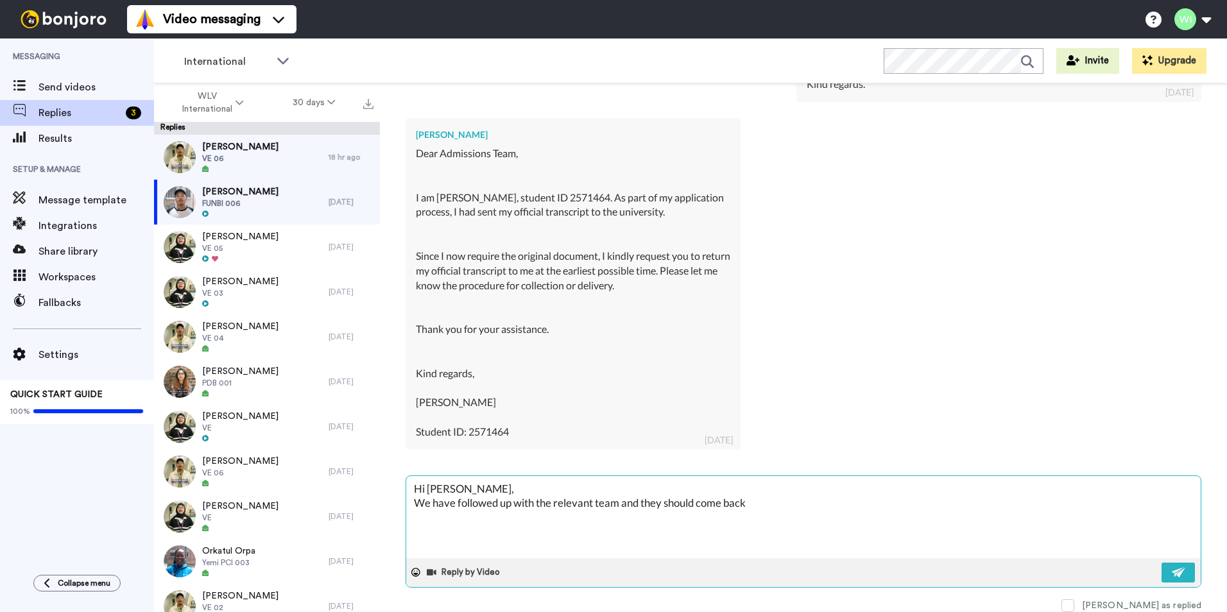
type textarea "Hi [PERSON_NAME], We have followed up with the relevant team and they should co…"
type textarea "x"
type textarea "Hi [PERSON_NAME], We have followed up with the relevant team and they should co…"
type textarea "x"
type textarea "Hi [PERSON_NAME], We have followed up with the relevant team and they should co…"
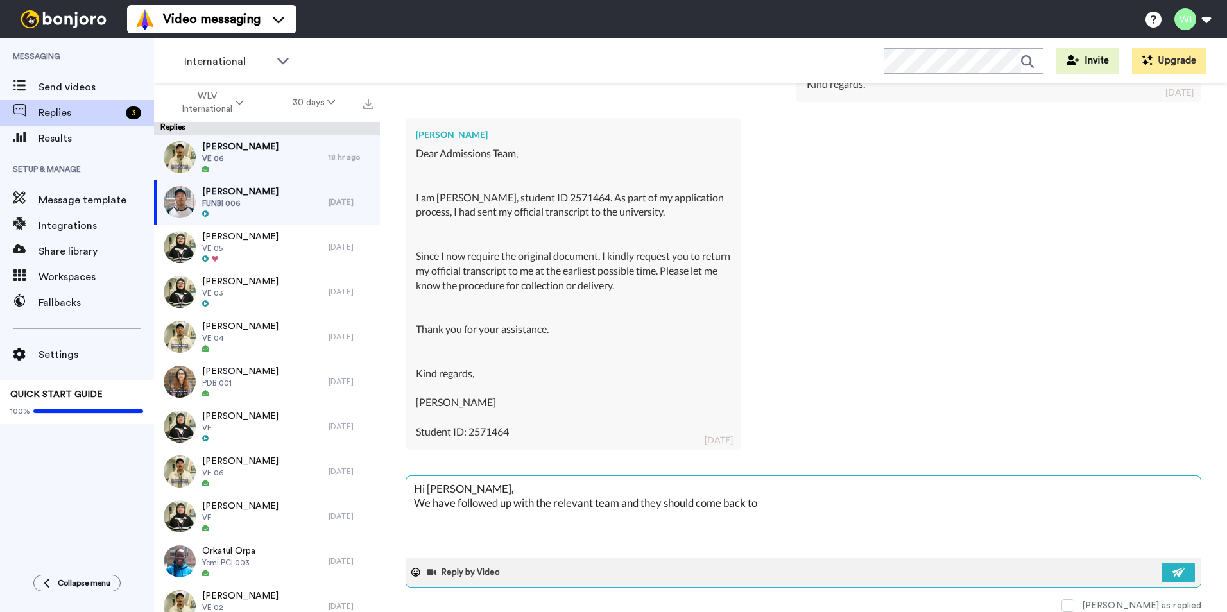
type textarea "x"
type textarea "Hi [PERSON_NAME], We have followed up with the relevant team and they should co…"
type textarea "x"
type textarea "Hi [PERSON_NAME], We have followed up with the relevant team and they should co…"
type textarea "x"
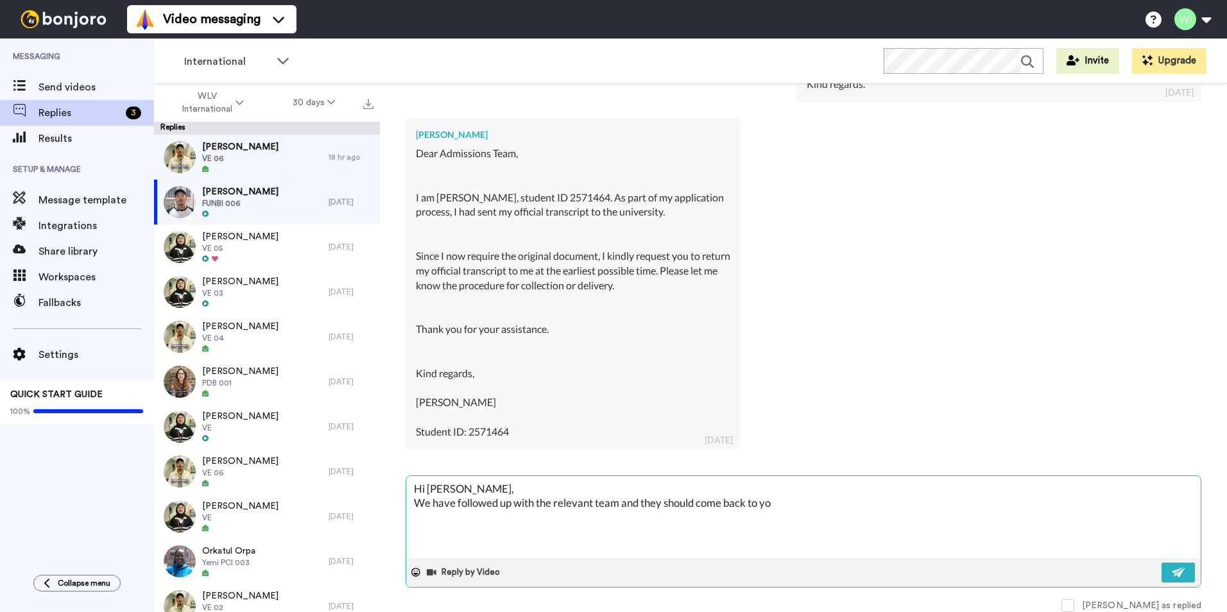
type textarea "Hi [PERSON_NAME], We have followed up with the relevant team and they should co…"
type textarea "x"
type textarea "Hi [PERSON_NAME], We have followed up with the relevant team and they should co…"
type textarea "x"
type textarea "Hi [PERSON_NAME], We have followed up with the relevant team and they should co…"
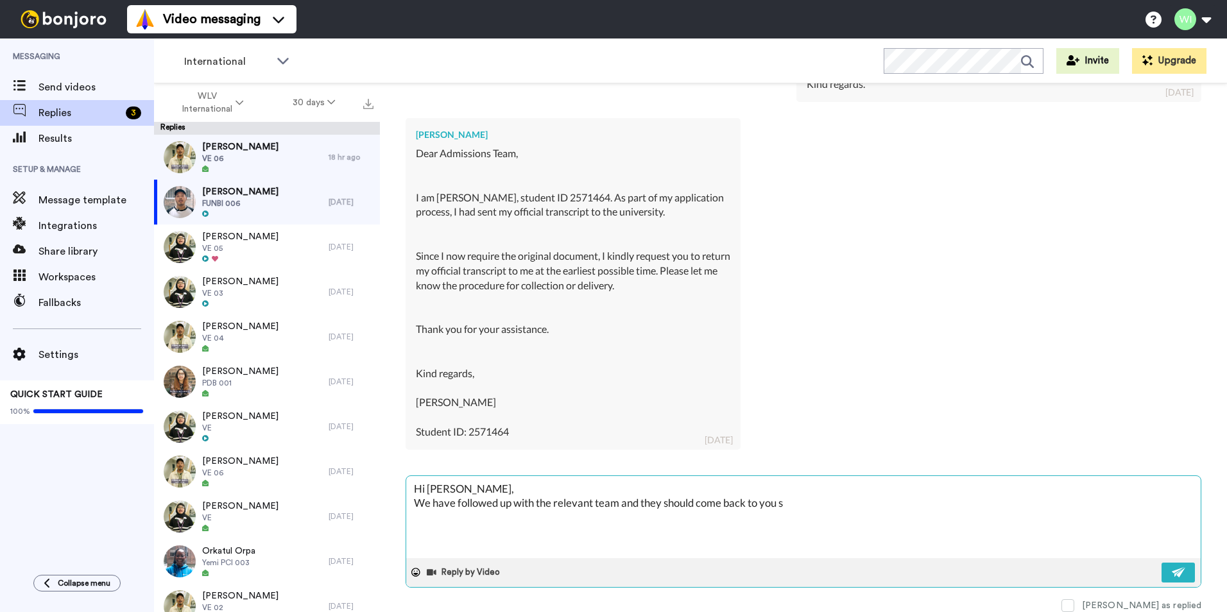
type textarea "x"
type textarea "Hi [PERSON_NAME], We have followed up with the relevant team and they should co…"
type textarea "x"
type textarea "Hi [PERSON_NAME], We have followed up with the relevant team and they should co…"
type textarea "x"
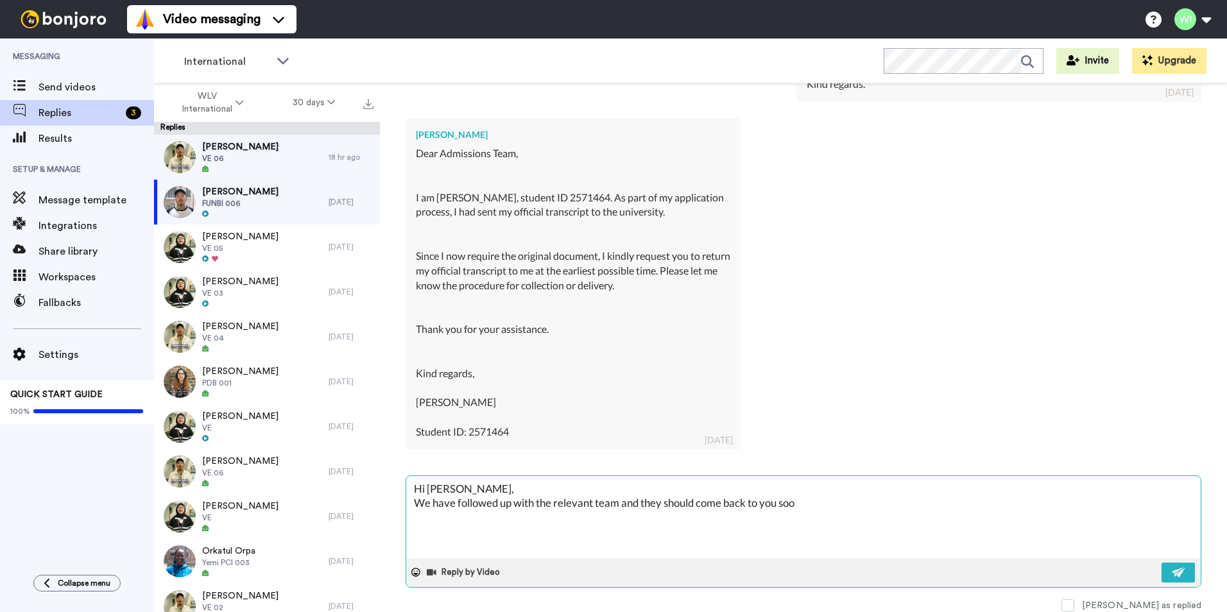
type textarea "Hi [PERSON_NAME], We have followed up with the relevant team and they should co…"
type textarea "x"
type textarea "Hi [PERSON_NAME], We have followed up with the relevant team and they should co…"
type textarea "x"
type textarea "Hi [PERSON_NAME], We have followed up with the relevant team and they should co…"
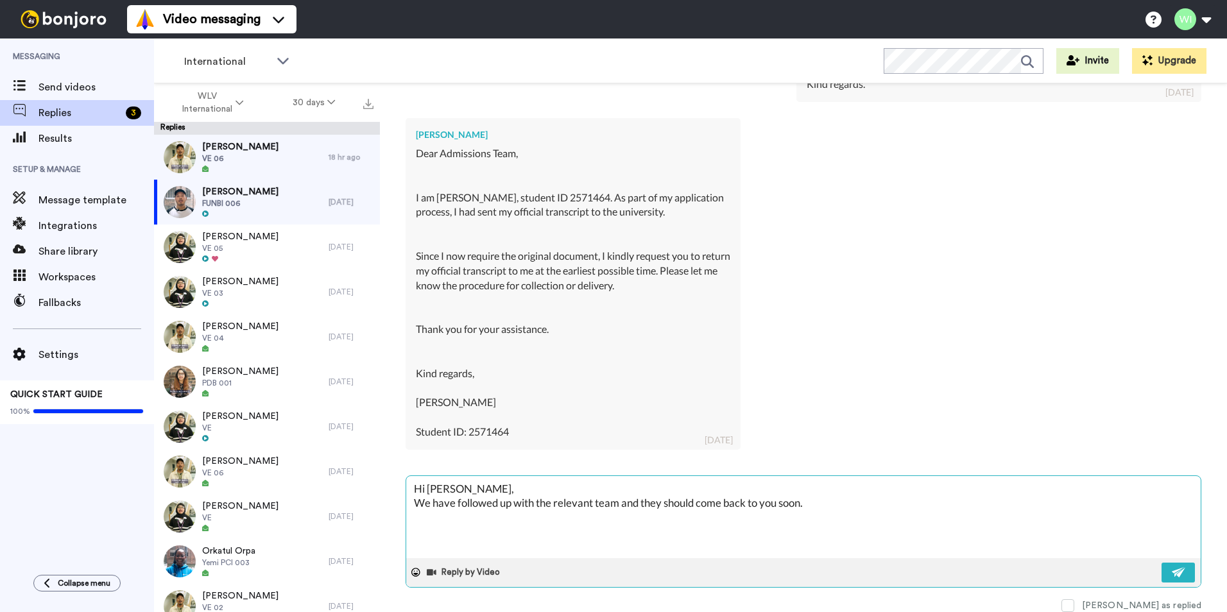
type textarea "x"
type textarea "Hi [PERSON_NAME], We have followed up with the relevant team and they should co…"
type textarea "x"
type textarea "Hi [PERSON_NAME], We have followed up with the relevant team and they should co…"
type textarea "x"
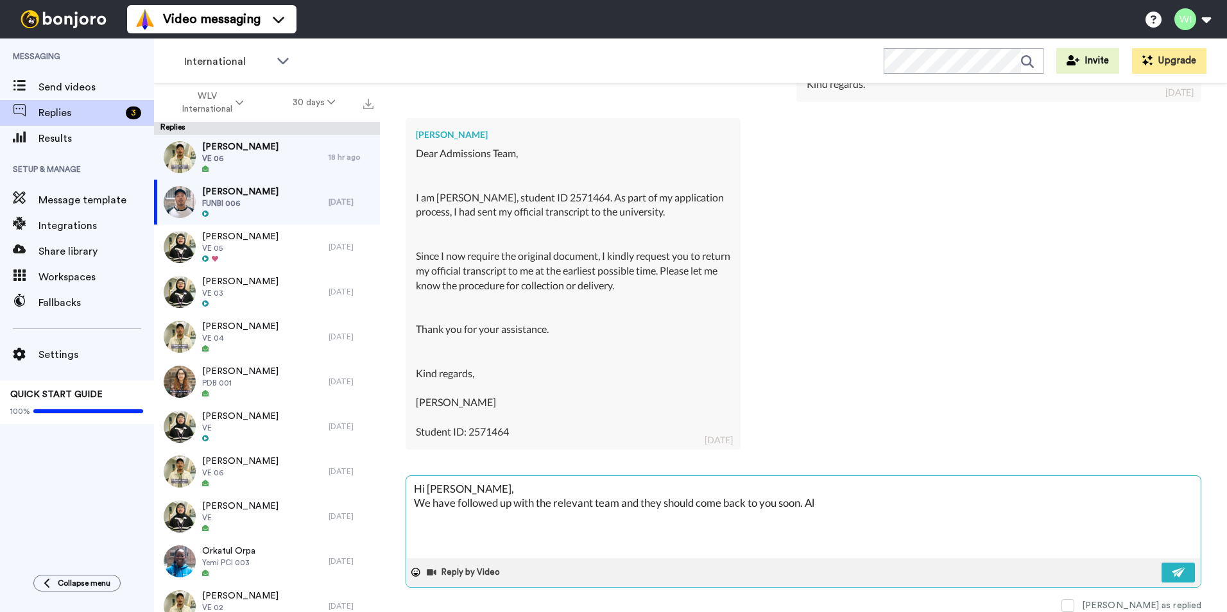
type textarea "Hi [PERSON_NAME], We have followed up with the relevant team and they should co…"
type textarea "x"
type textarea "Hi [PERSON_NAME], We have followed up with the relevant team and they should co…"
type textarea "x"
type textarea "Hi [PERSON_NAME], We have followed up with the relevant team and they should co…"
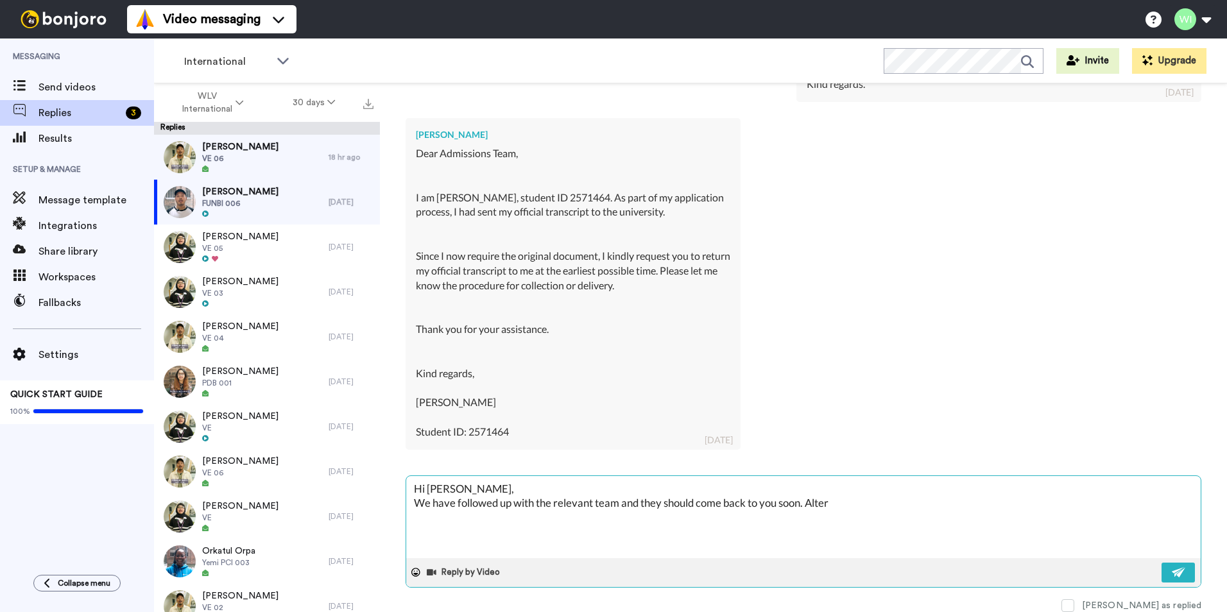
type textarea "x"
type textarea "Hi [PERSON_NAME], We have followed up with the relevant team and they should co…"
type textarea "x"
type textarea "Hi [PERSON_NAME], We have followed up with the relevant team and they should co…"
type textarea "x"
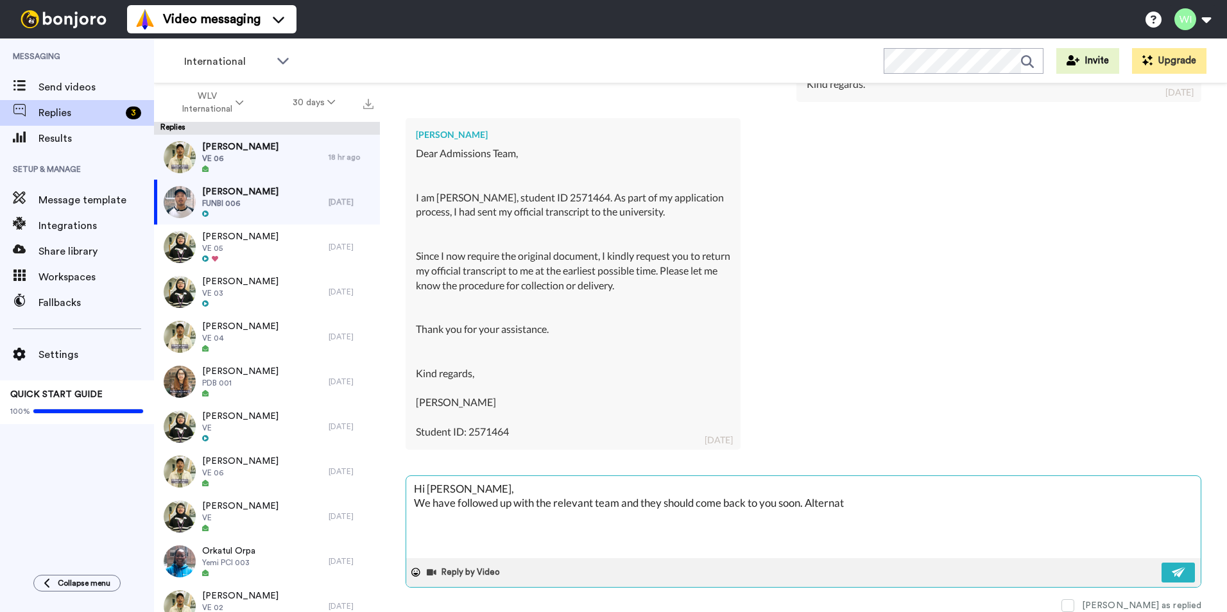
type textarea "Hi [PERSON_NAME], We have followed up with the relevant team and they should co…"
click at [1173, 572] on img at bounding box center [1179, 572] width 14 height 10
click at [1074, 605] on span at bounding box center [1068, 605] width 13 height 13
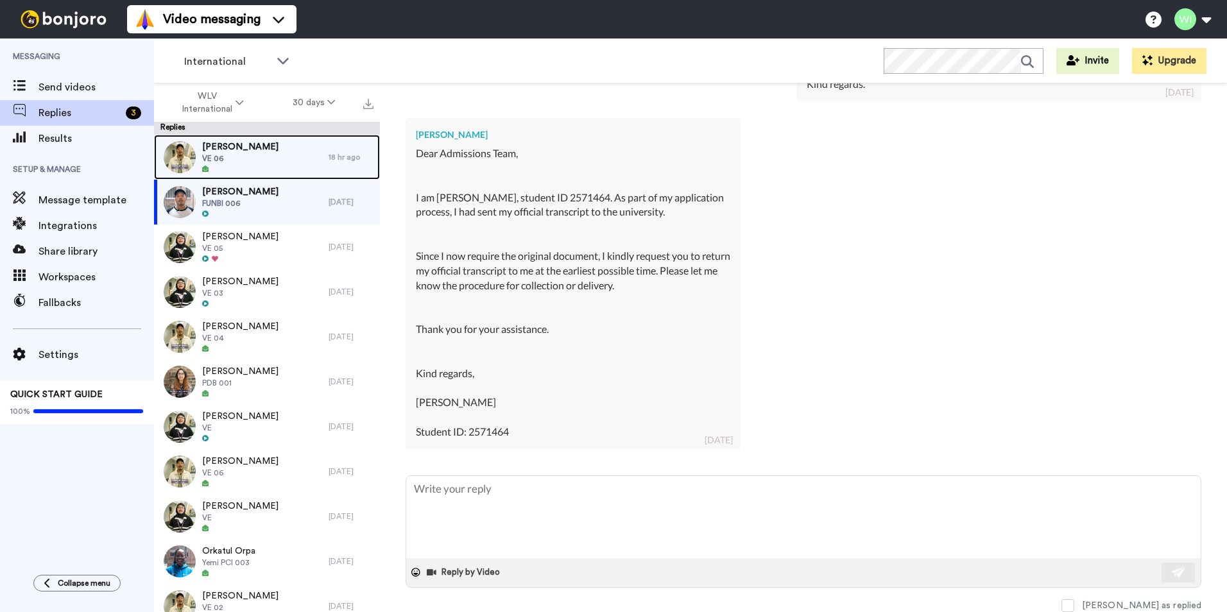
click at [290, 148] on div "[PERSON_NAME] VE 06" at bounding box center [241, 157] width 175 height 45
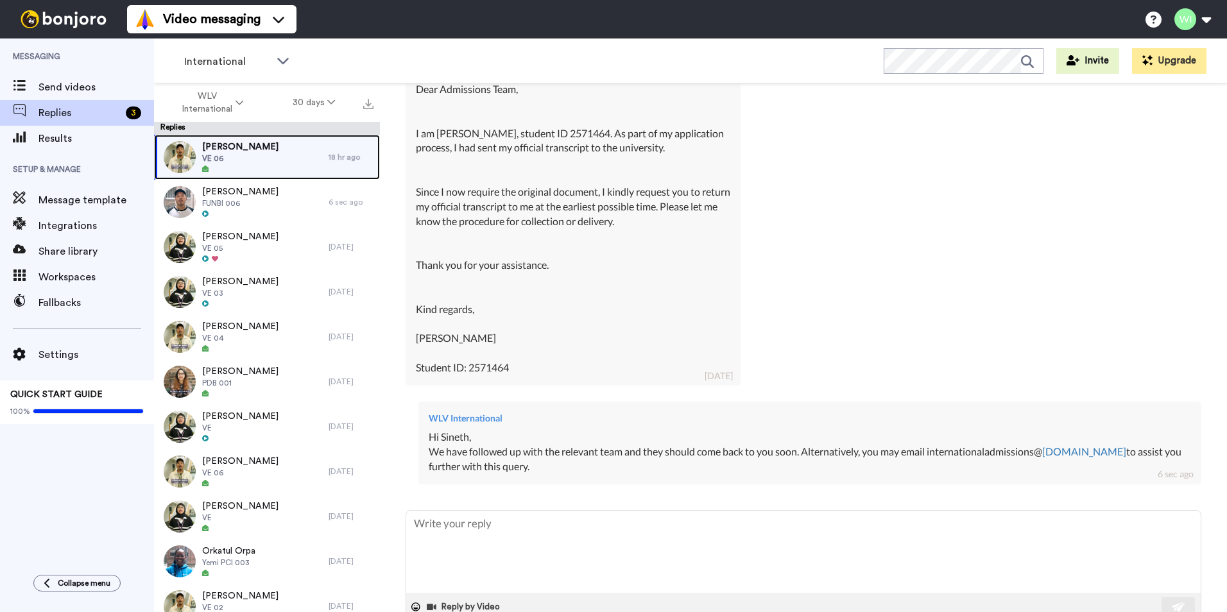
scroll to position [18831, 0]
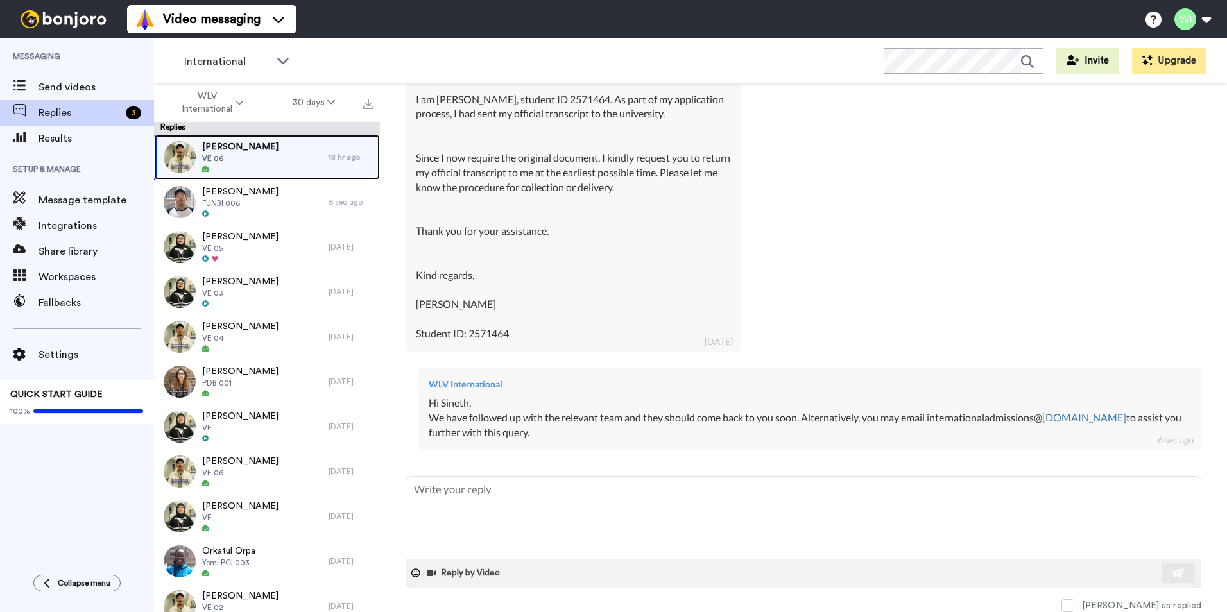
click at [279, 159] on div "[PERSON_NAME] VE 06" at bounding box center [241, 157] width 175 height 45
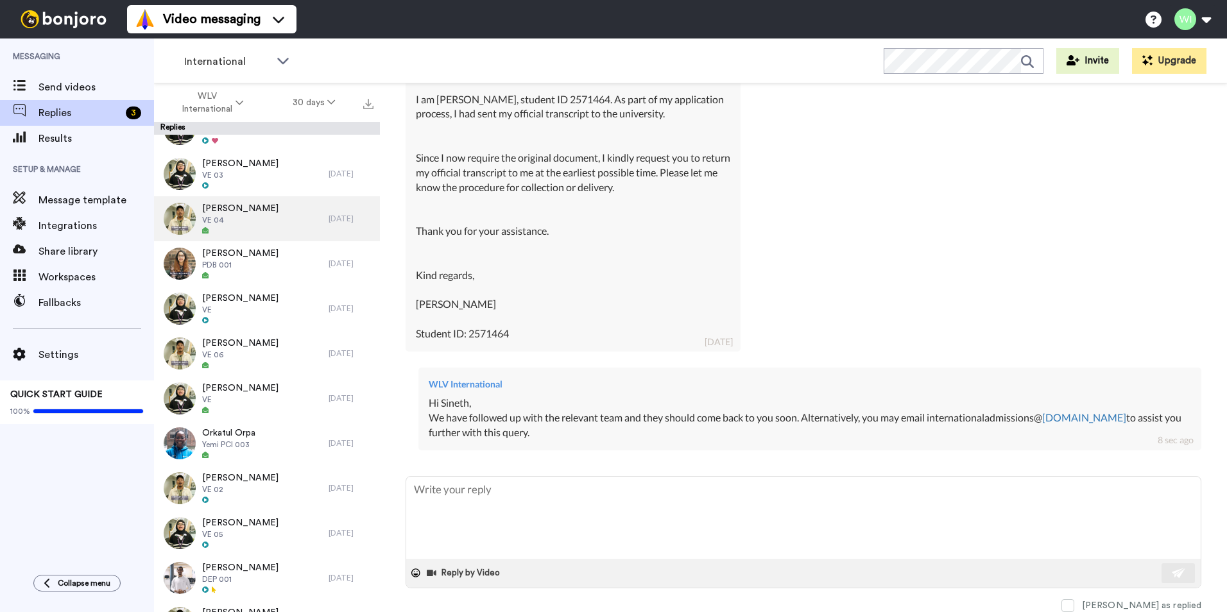
scroll to position [0, 0]
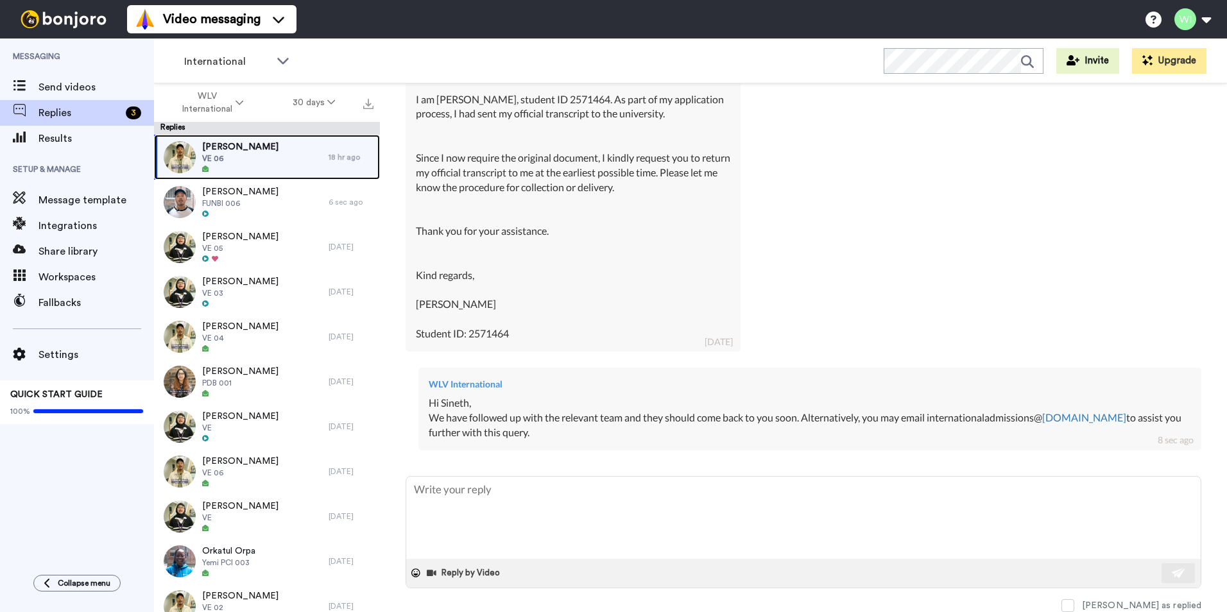
click at [279, 166] on div "[PERSON_NAME] VE 06" at bounding box center [241, 157] width 175 height 45
click at [279, 149] on div "[PERSON_NAME] VE 06" at bounding box center [241, 157] width 175 height 45
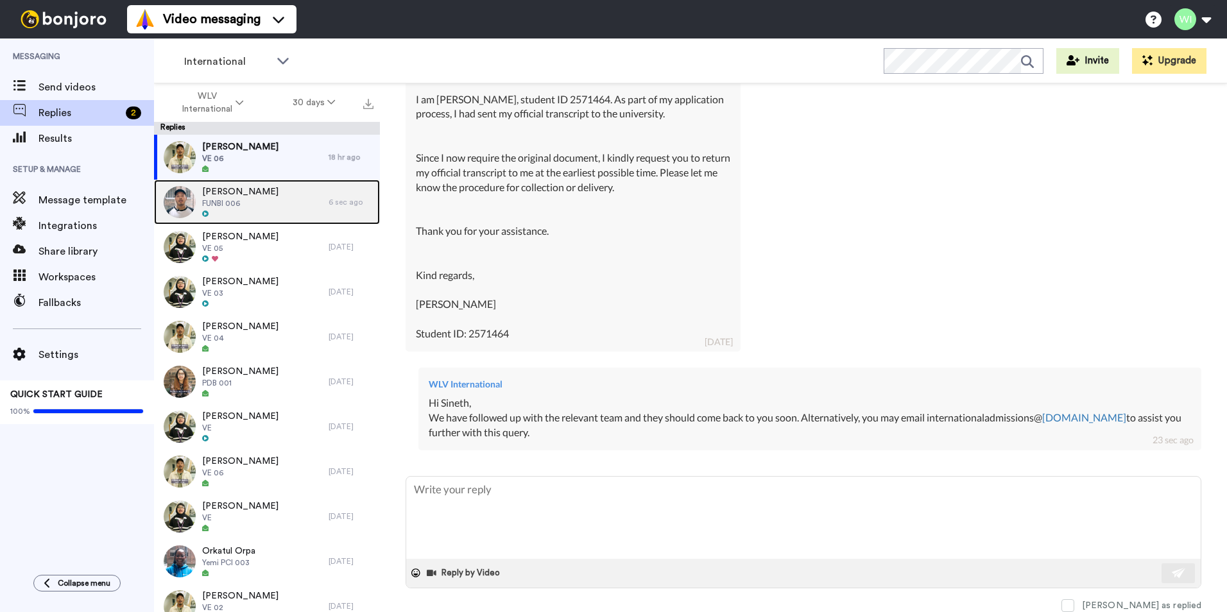
click at [279, 207] on div "[PERSON_NAME] FUNBI 006" at bounding box center [241, 202] width 175 height 45
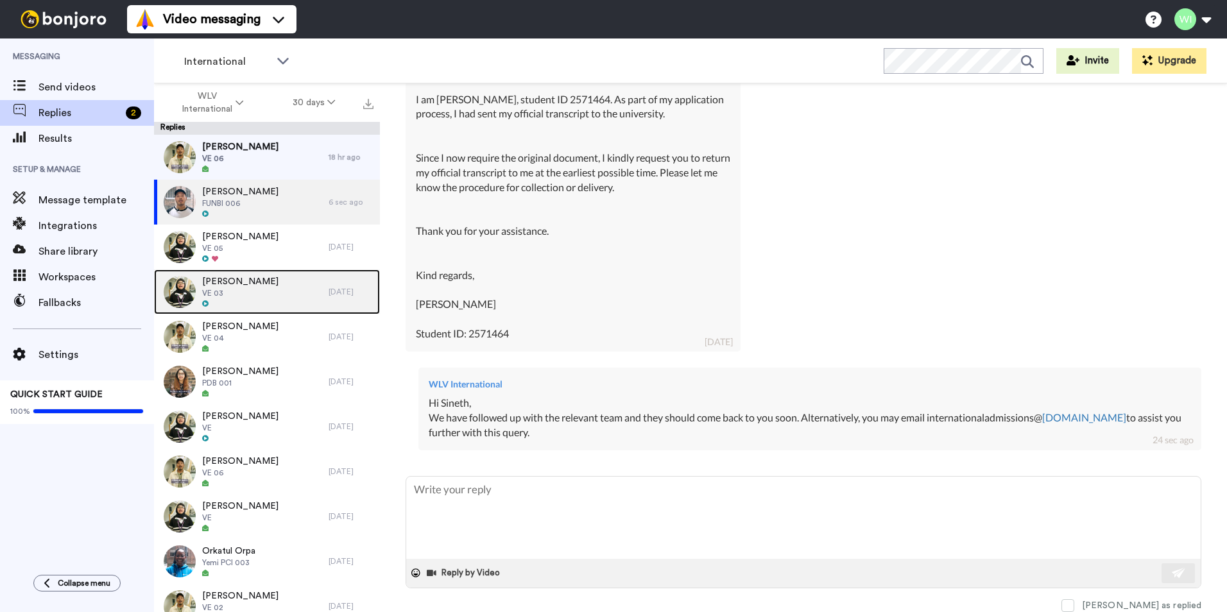
click at [280, 271] on div "[PERSON_NAME] VE 03" at bounding box center [241, 292] width 175 height 45
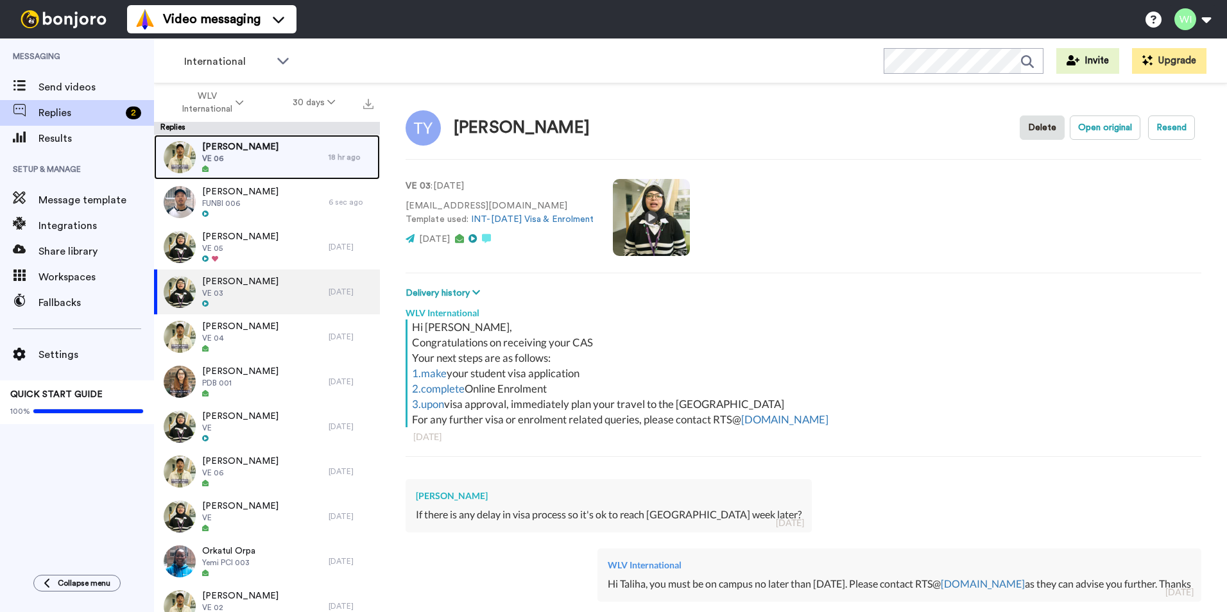
click at [265, 160] on div "[PERSON_NAME] VE 06" at bounding box center [241, 157] width 175 height 45
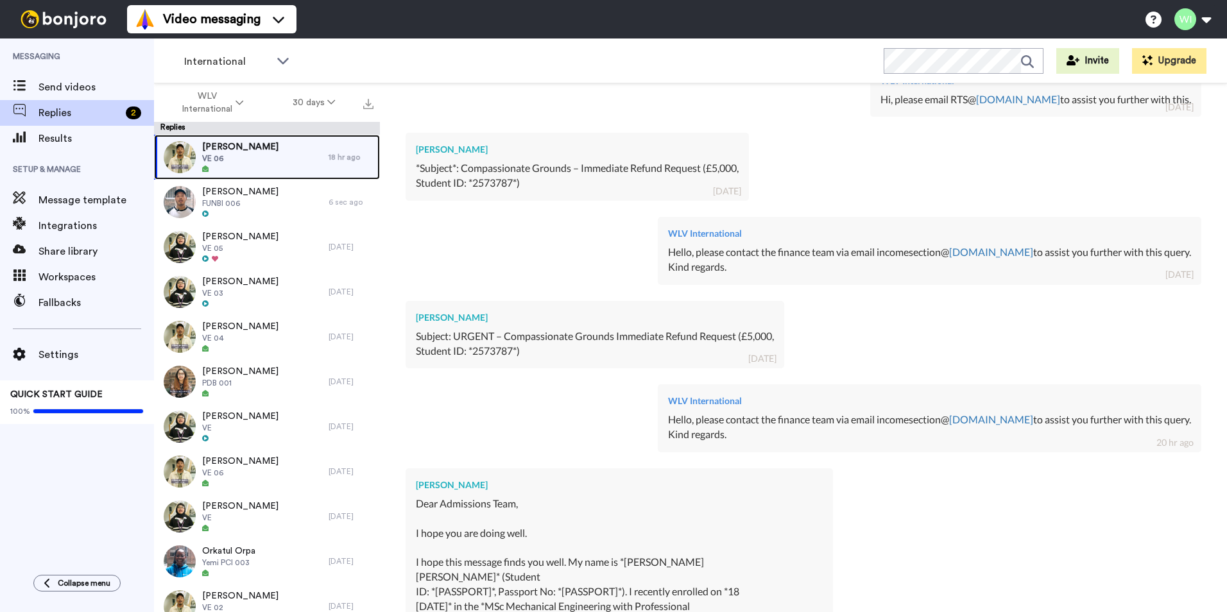
scroll to position [1270, 0]
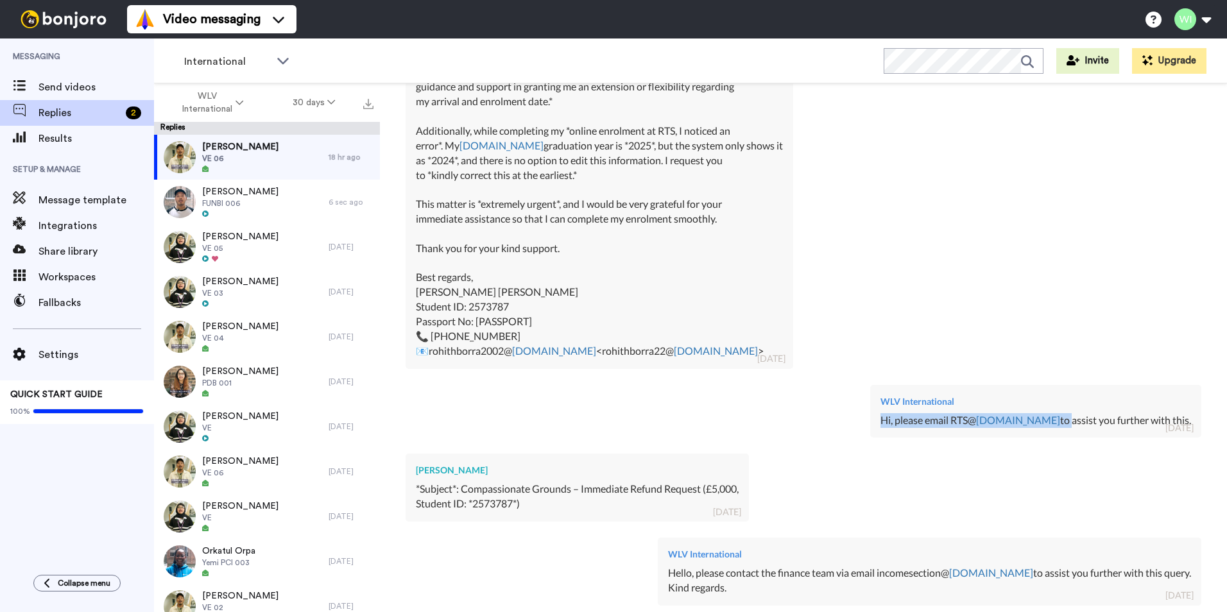
drag, startPoint x: 888, startPoint y: 421, endPoint x: 1038, endPoint y: 416, distance: 150.9
click at [1038, 416] on div "Hi, please email RTS@ [DOMAIN_NAME] to assist you further with this." at bounding box center [1036, 420] width 311 height 15
click at [861, 447] on div "[PERSON_NAME] *Subject*: Compassionate Grounds – Immediate Refund Request (£5,0…" at bounding box center [804, 486] width 796 height 84
drag, startPoint x: 887, startPoint y: 417, endPoint x: 1162, endPoint y: 417, distance: 275.3
click at [1162, 417] on div "WLV International Hi, please email RTS@ [DOMAIN_NAME] to assist you further wit…" at bounding box center [1035, 411] width 331 height 53
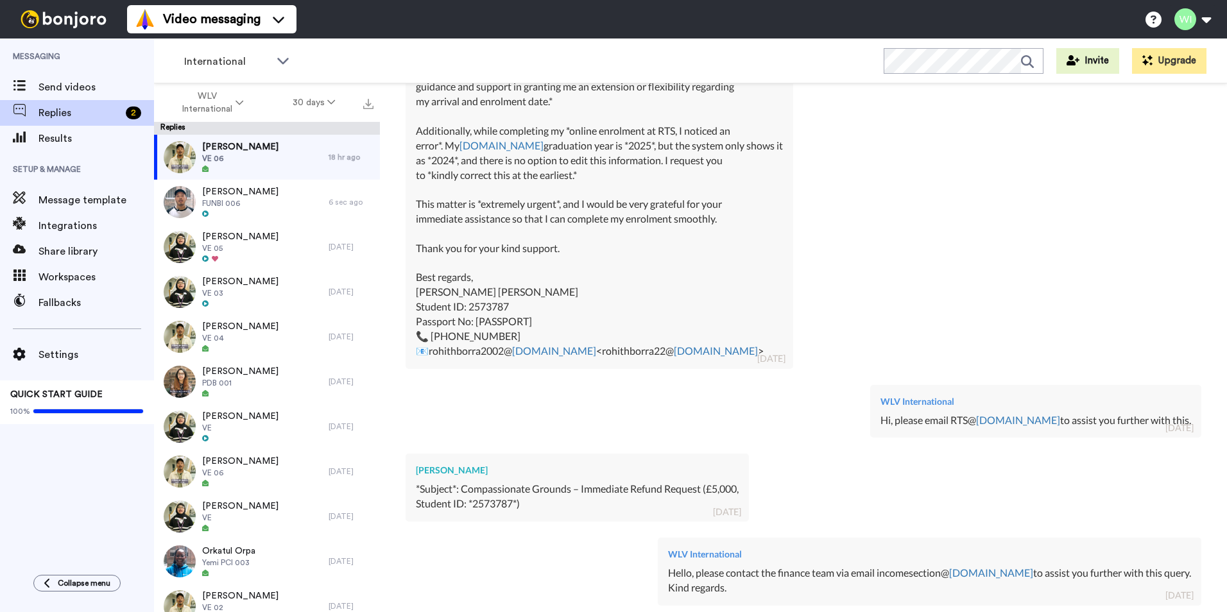
copy div "Hi, please email RTS@ [DOMAIN_NAME] to assist you further with this."
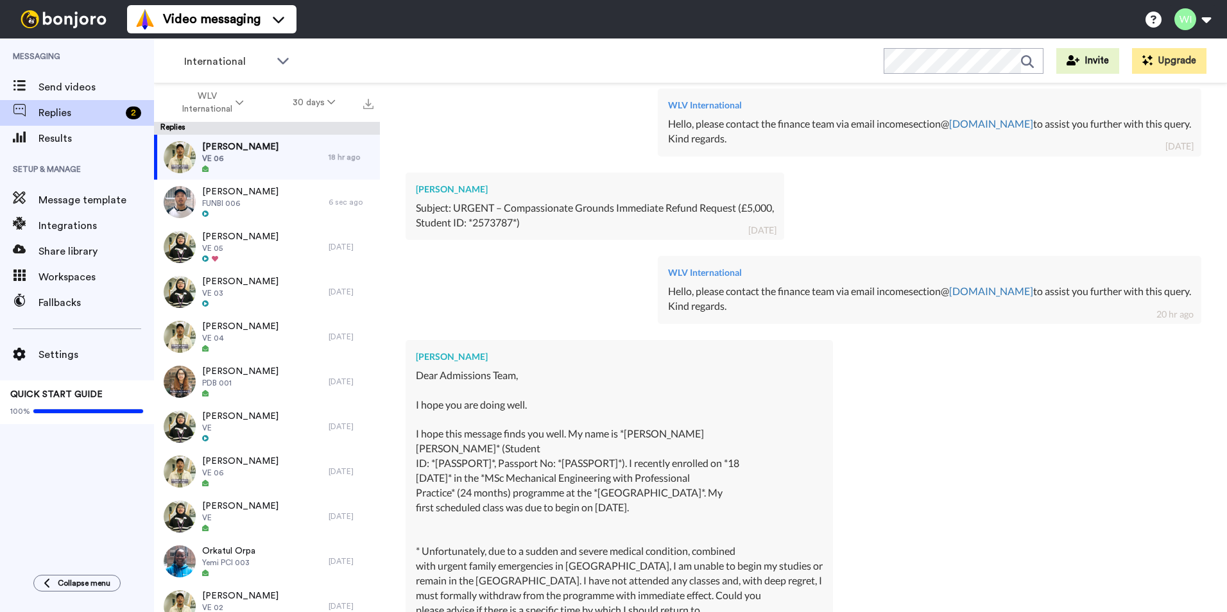
scroll to position [1912, 0]
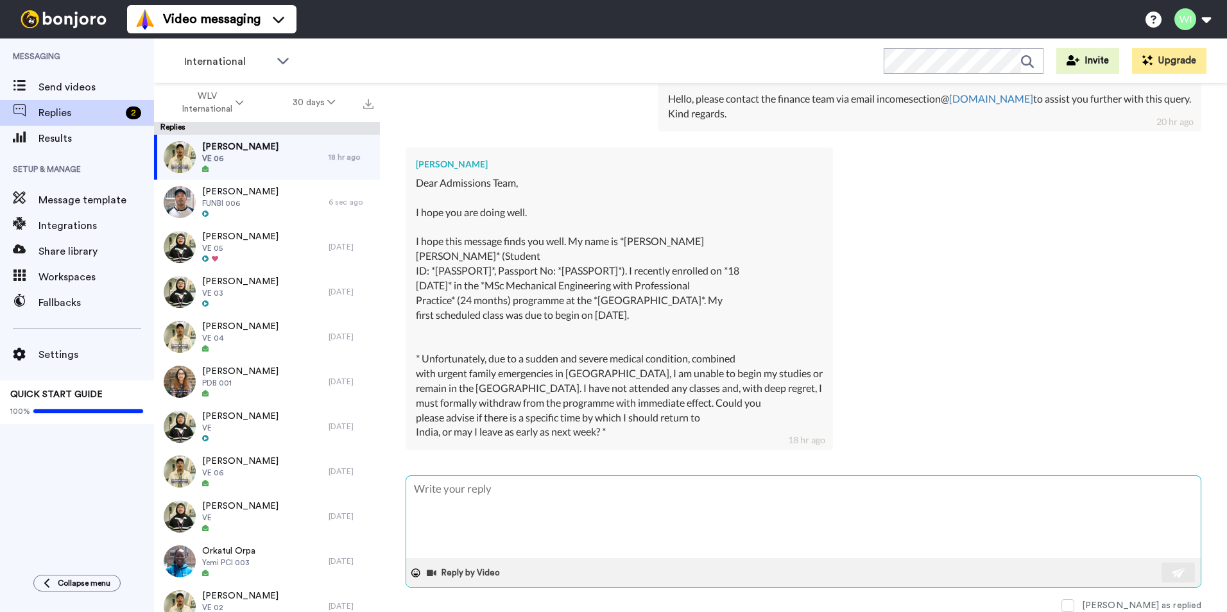
click at [514, 487] on textarea at bounding box center [803, 517] width 795 height 82
paste textarea "Hi, please email [EMAIL_ADDRESS][DOMAIN_NAME] to assist you further with this."
click at [429, 490] on textarea "Hi, please email [EMAIL_ADDRESS][DOMAIN_NAME] to assist you further with this." at bounding box center [803, 517] width 795 height 82
click at [544, 493] on textarea "Hello, so sorry to hear this. please email [EMAIL_ADDRESS][DOMAIN_NAME] to assi…" at bounding box center [803, 517] width 795 height 82
click at [685, 489] on textarea "Hello, so sorry to hear this. Please email [EMAIL_ADDRESS][DOMAIN_NAME] to assi…" at bounding box center [803, 517] width 795 height 82
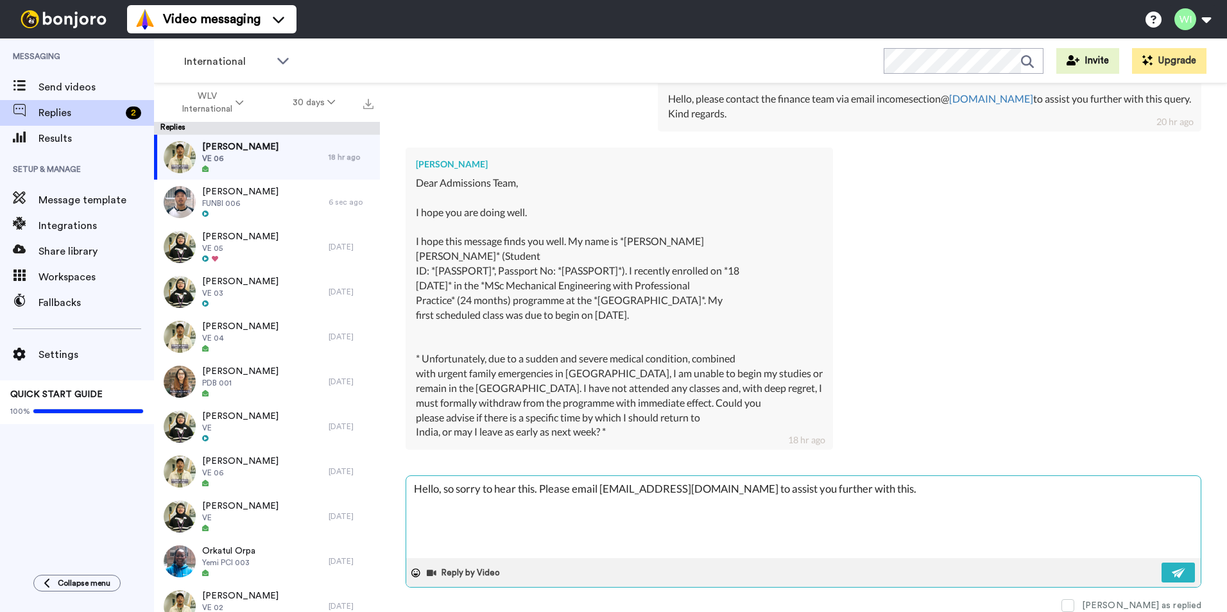
click at [675, 490] on textarea "Hello, so sorry to hear this. Please email [EMAIL_ADDRESS][DOMAIN_NAME] to assi…" at bounding box center [803, 517] width 795 height 82
click at [898, 488] on textarea "Hello, so sorry to hear this. Please email [EMAIL_ADDRESS][DOMAIN_NAME] as soon…" at bounding box center [803, 517] width 795 height 82
drag, startPoint x: 395, startPoint y: 498, endPoint x: 423, endPoint y: 506, distance: 29.3
click at [418, 504] on div "[PERSON_NAME] Nokia Bell Labs Delete Open original Resend VE 06 : [DATE] [EMAIL…" at bounding box center [803, 370] width 847 height 574
click at [415, 509] on textarea "Hello, so sorry to hear this. Please email [EMAIL_ADDRESS][DOMAIN_NAME] as soon…" at bounding box center [803, 517] width 795 height 82
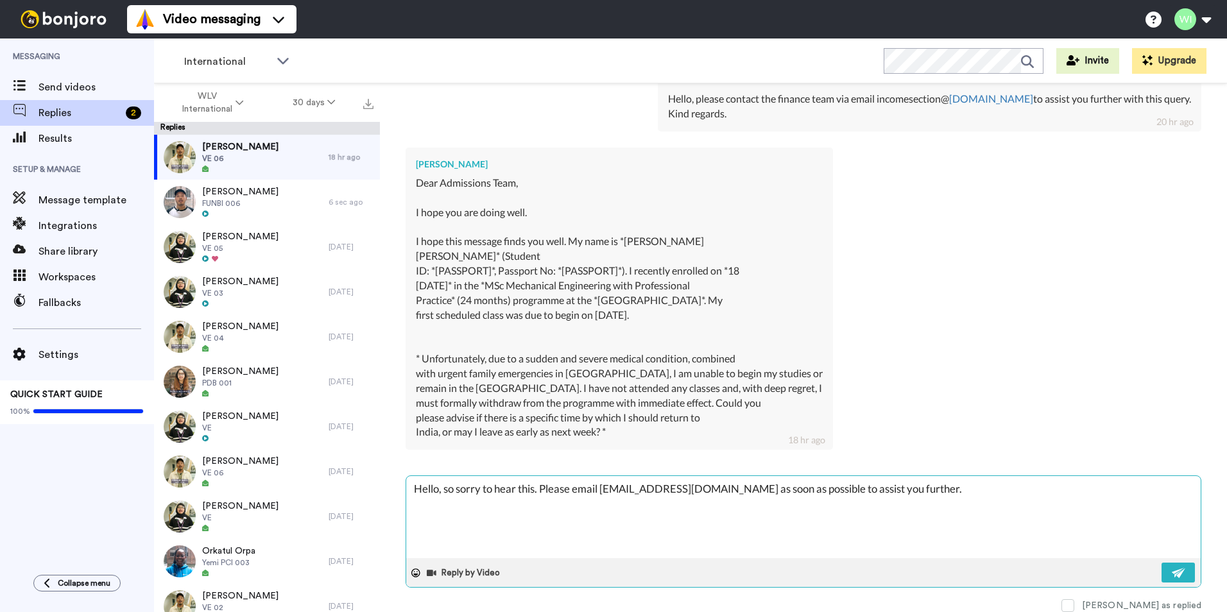
click at [853, 480] on textarea "Hello, so sorry to hear this. Please email [EMAIL_ADDRESS][DOMAIN_NAME] as soon…" at bounding box center [803, 517] width 795 height 82
click at [878, 494] on textarea "Hello, so sorry to hear this. Please email [EMAIL_ADDRESS][DOMAIN_NAME] as soon…" at bounding box center [803, 517] width 795 height 82
click at [1172, 569] on img at bounding box center [1179, 573] width 14 height 10
